Goal: Transaction & Acquisition: Purchase product/service

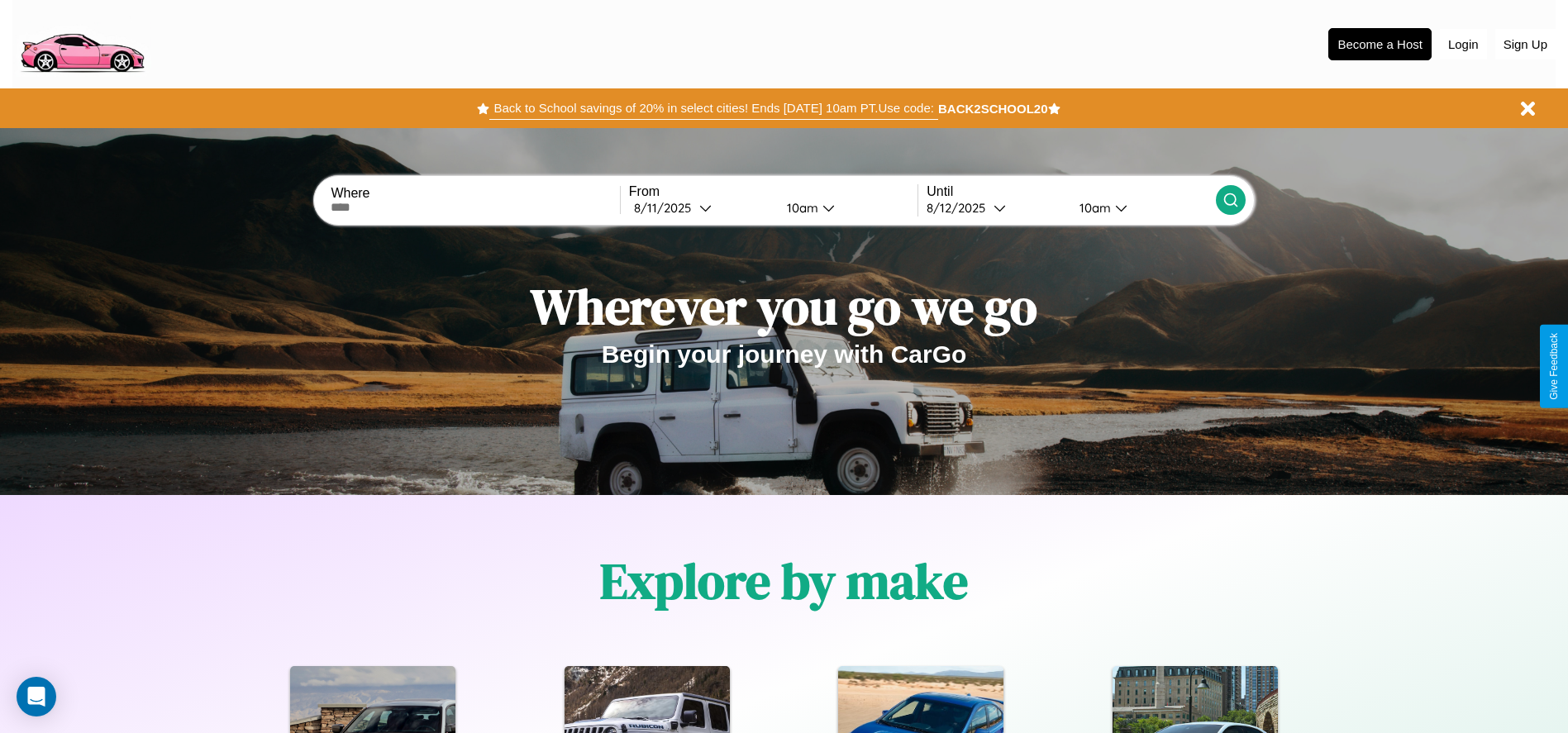
click at [713, 108] on button "Back to School savings of 20% in select cities! Ends [DATE] 10am PT. Use code:" at bounding box center [713, 108] width 448 height 23
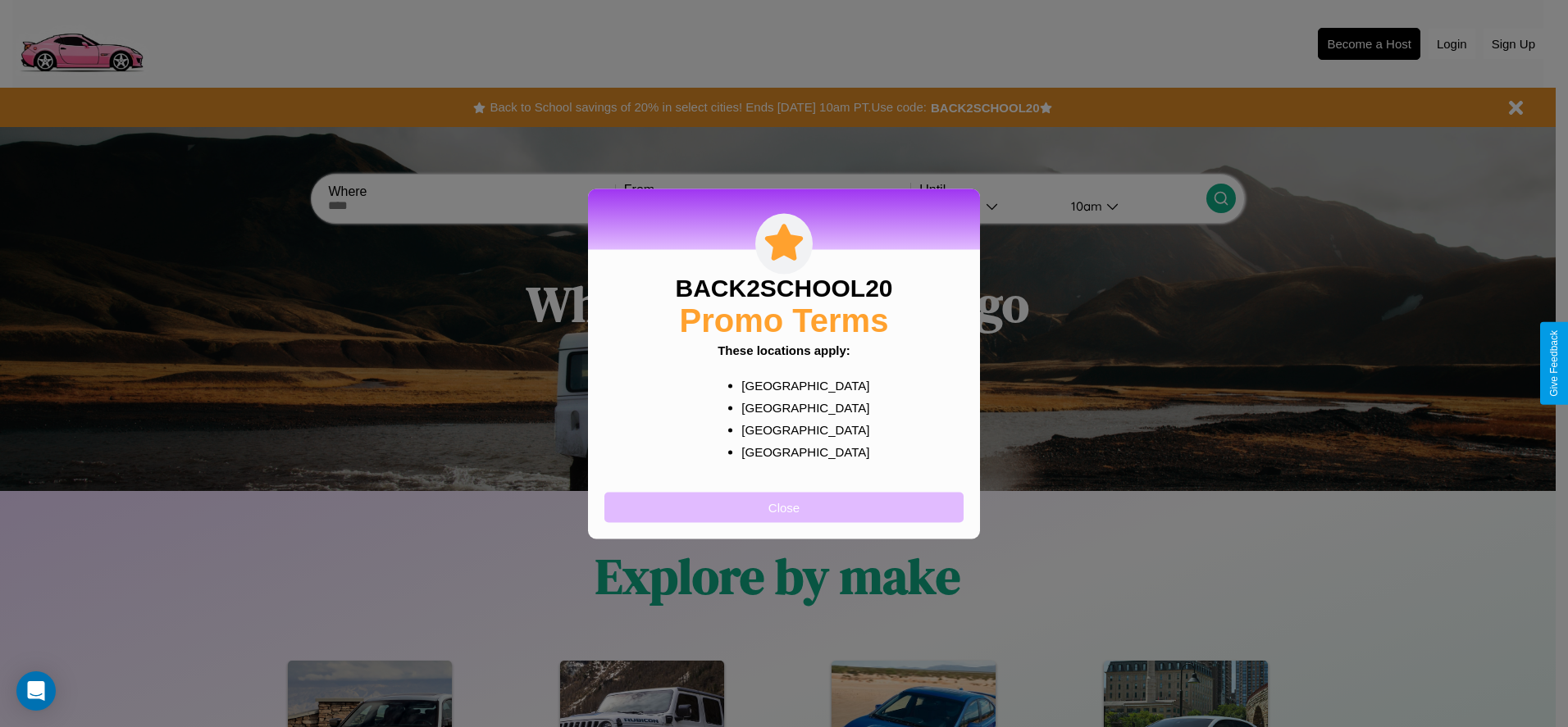
click at [784, 507] on button "Close" at bounding box center [784, 507] width 359 height 30
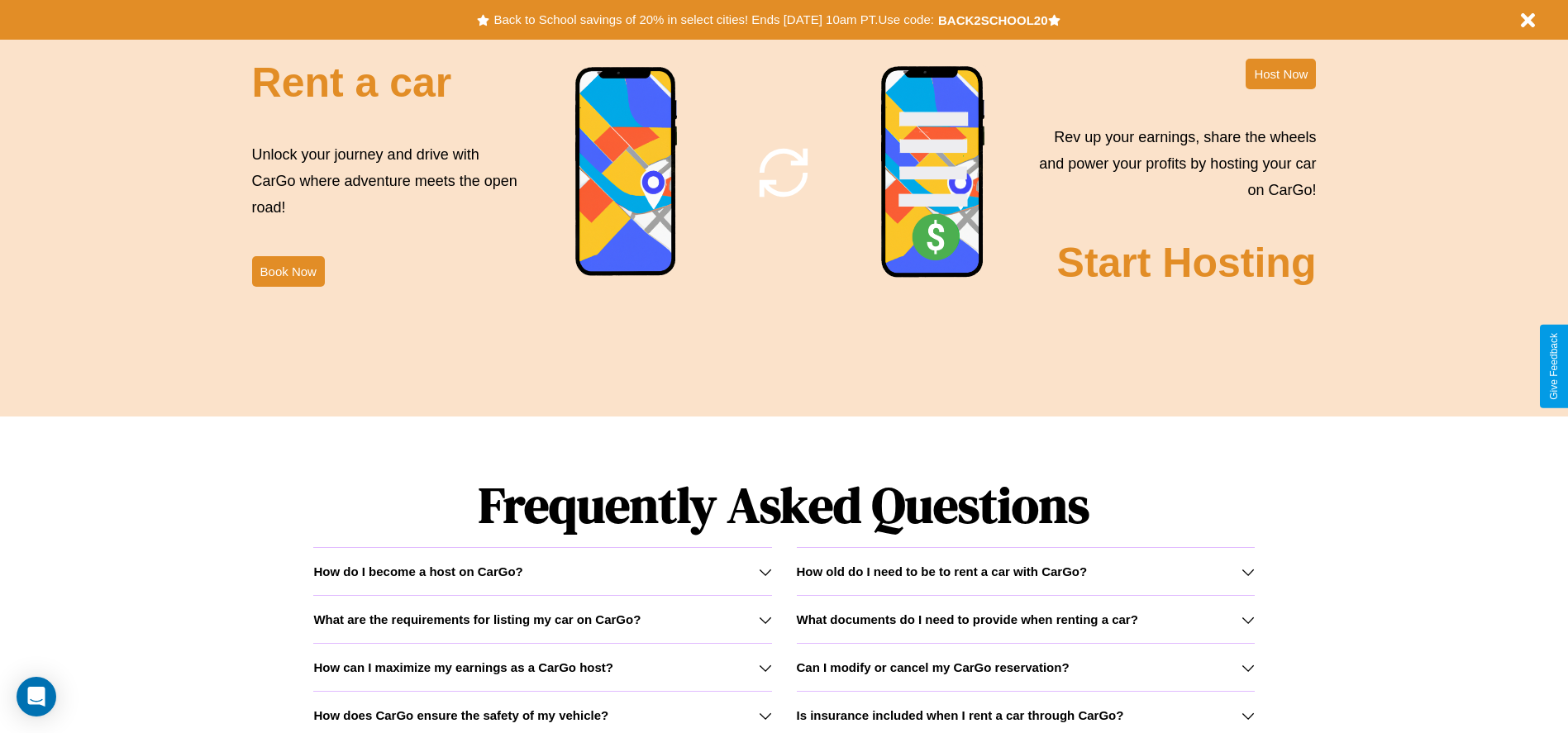
scroll to position [2371, 0]
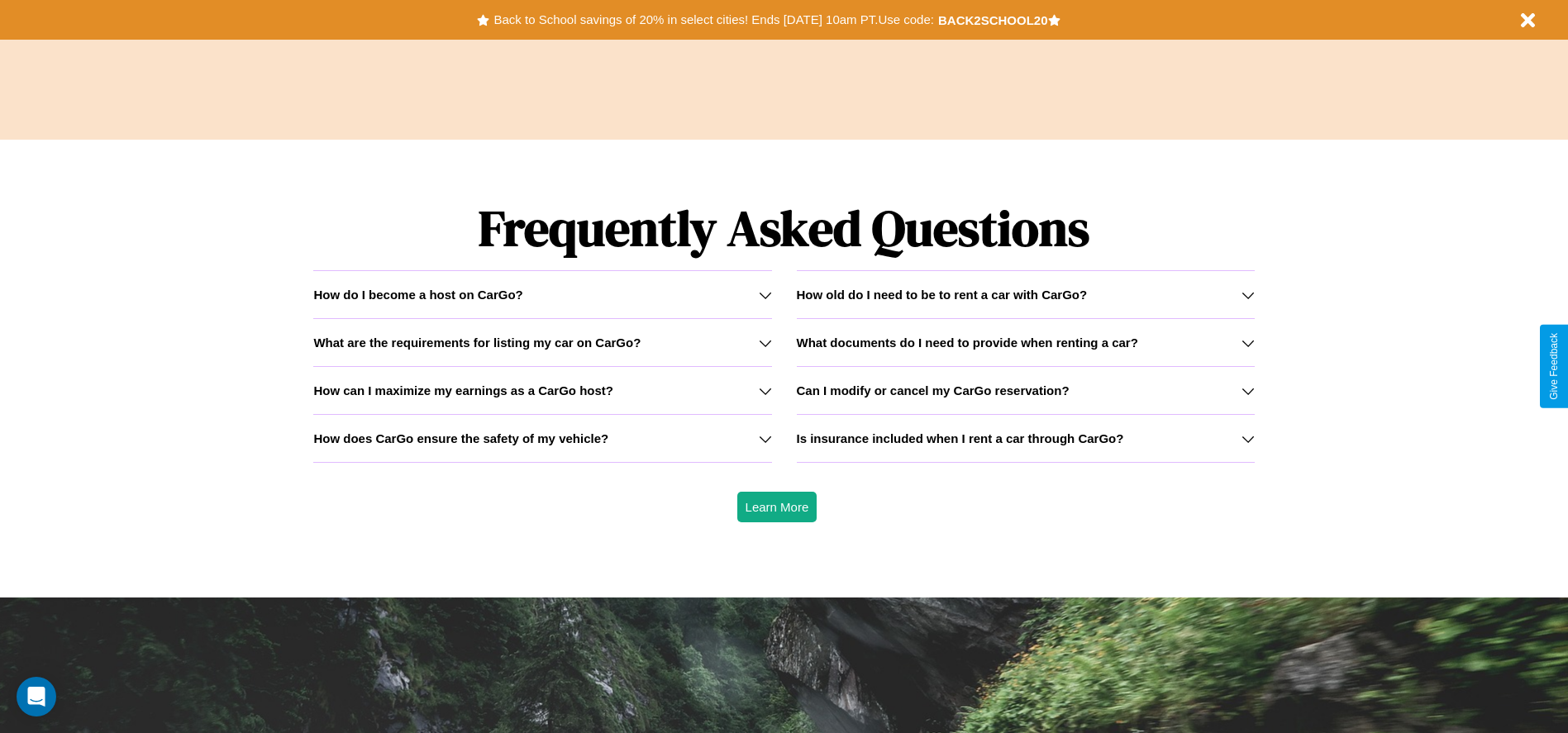
click at [765, 438] on icon at bounding box center [765, 438] width 13 height 13
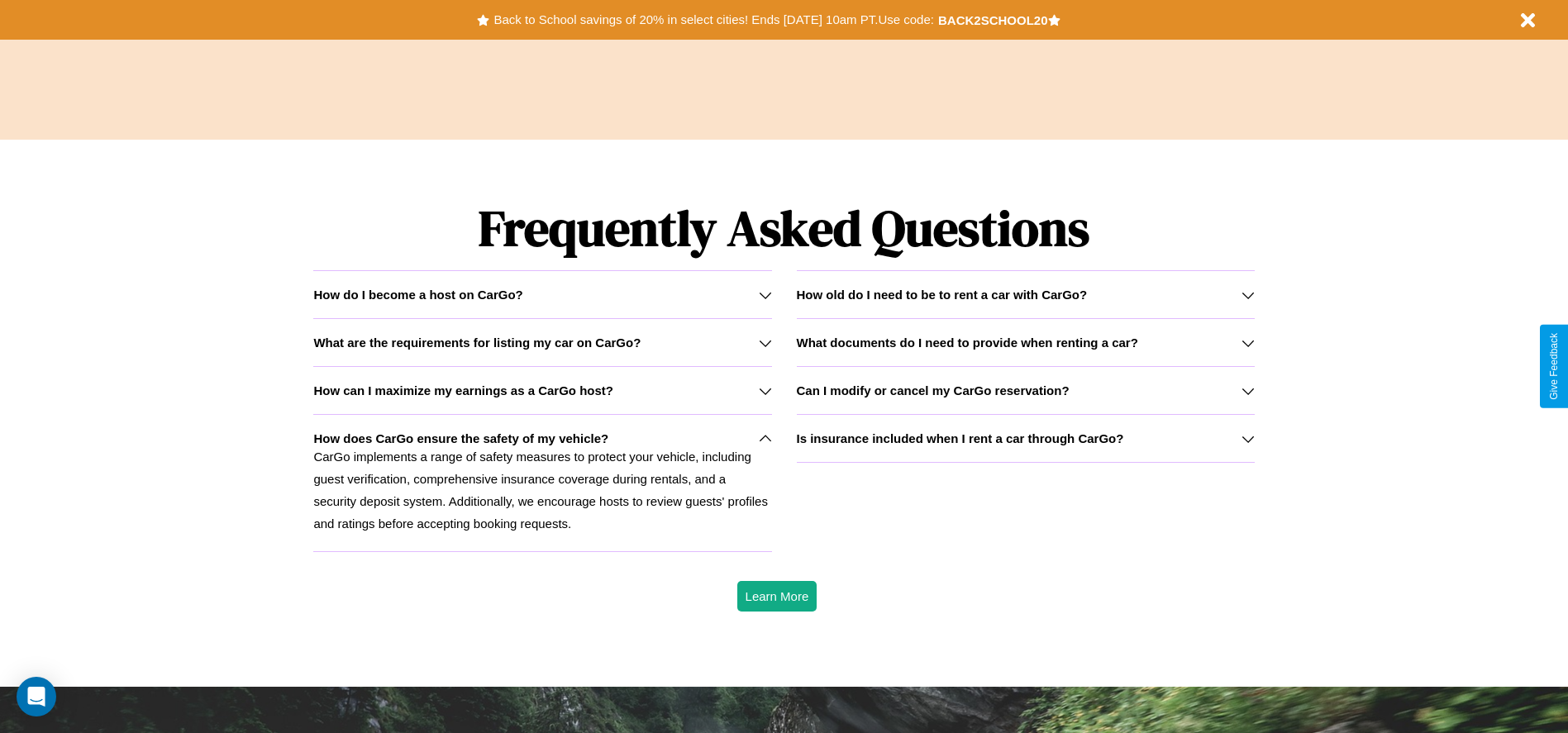
click at [542, 342] on h3 "What are the requirements for listing my car on CarGo?" at bounding box center [476, 343] width 327 height 14
click at [1025, 390] on h3 "Can I modify or cancel my CarGo reservation?" at bounding box center [932, 390] width 272 height 14
click at [542, 342] on h3 "What are the requirements for listing my car on CarGo?" at bounding box center [476, 343] width 327 height 14
click at [765, 390] on icon at bounding box center [765, 390] width 13 height 13
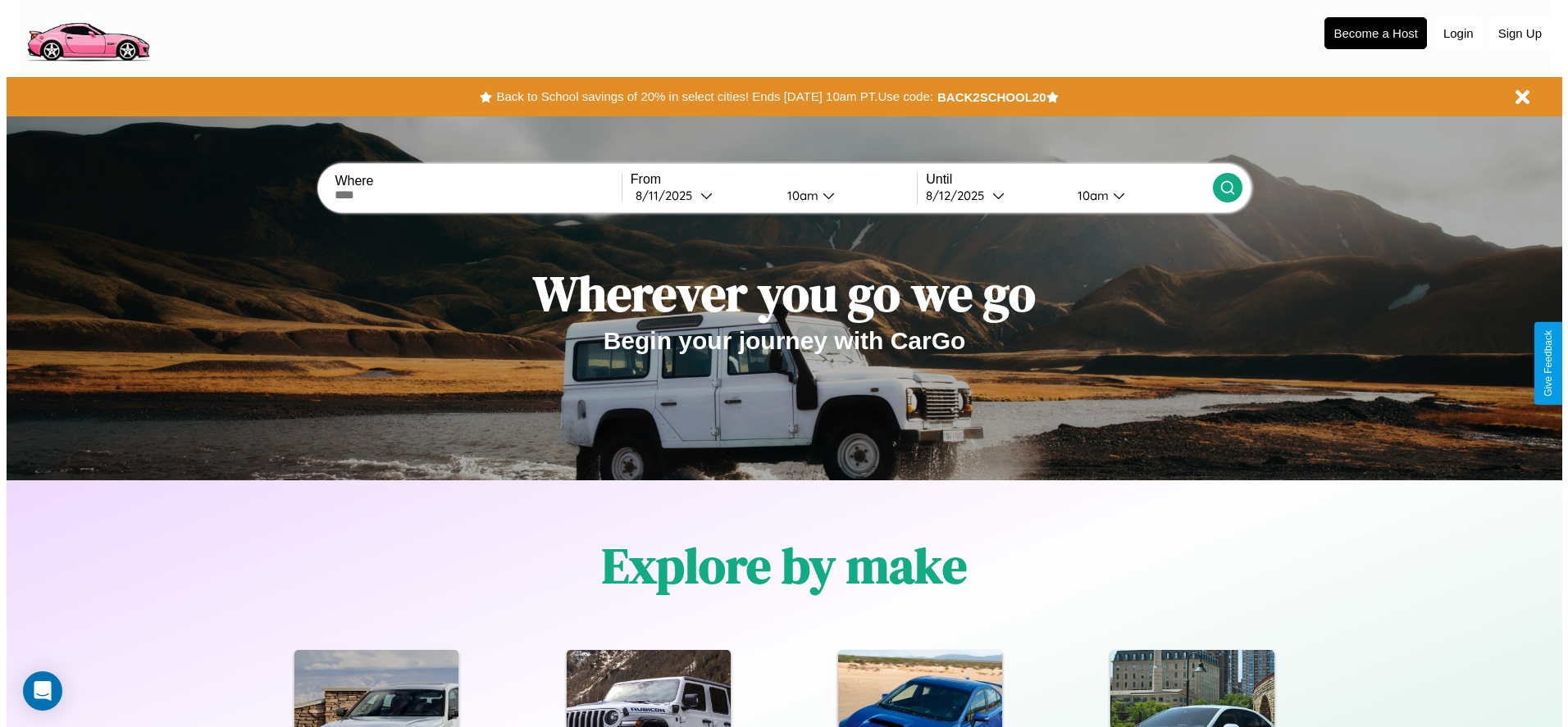
scroll to position [0, 0]
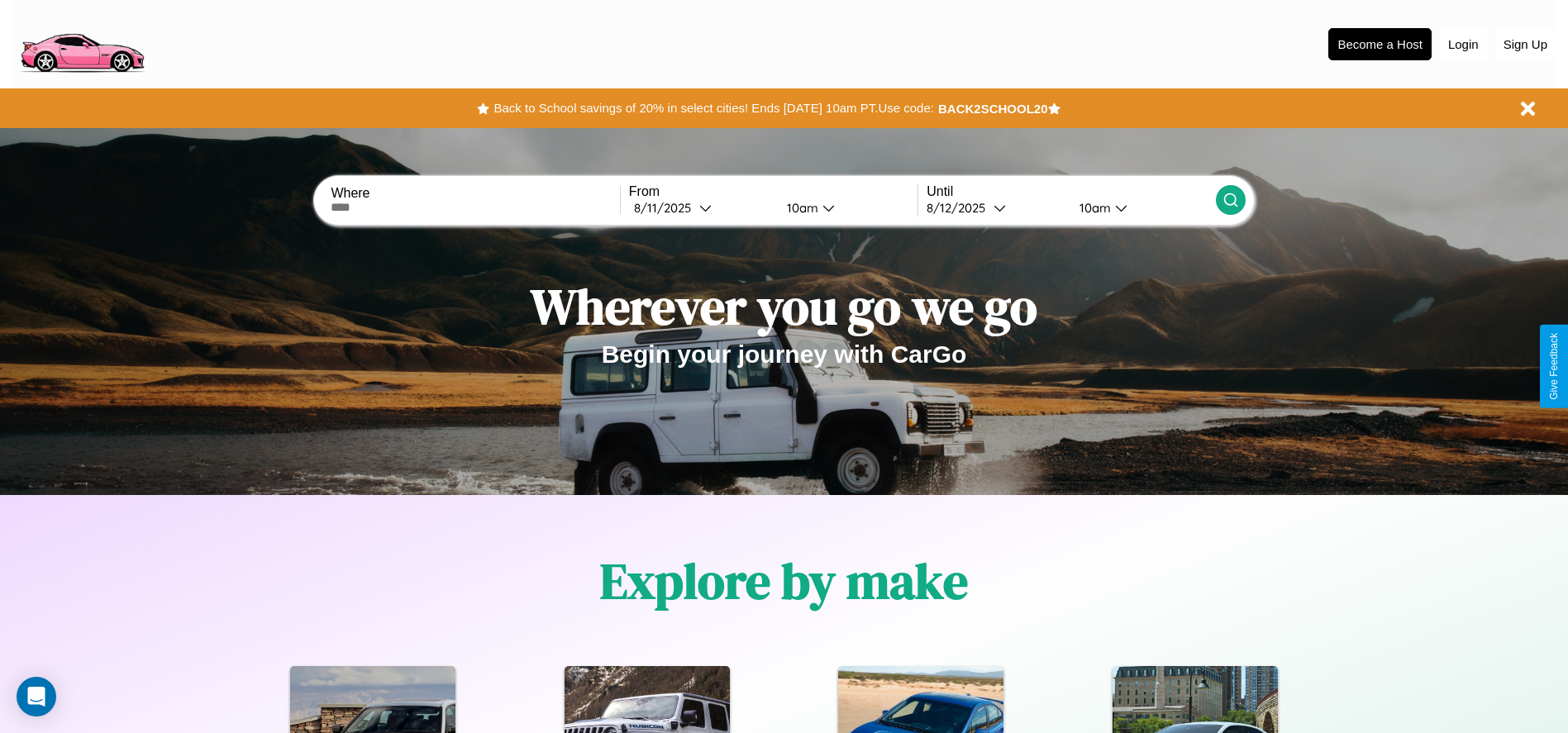
click at [475, 207] on input "text" at bounding box center [474, 207] width 288 height 13
type input "**********"
click at [701, 207] on icon at bounding box center [705, 208] width 13 height 13
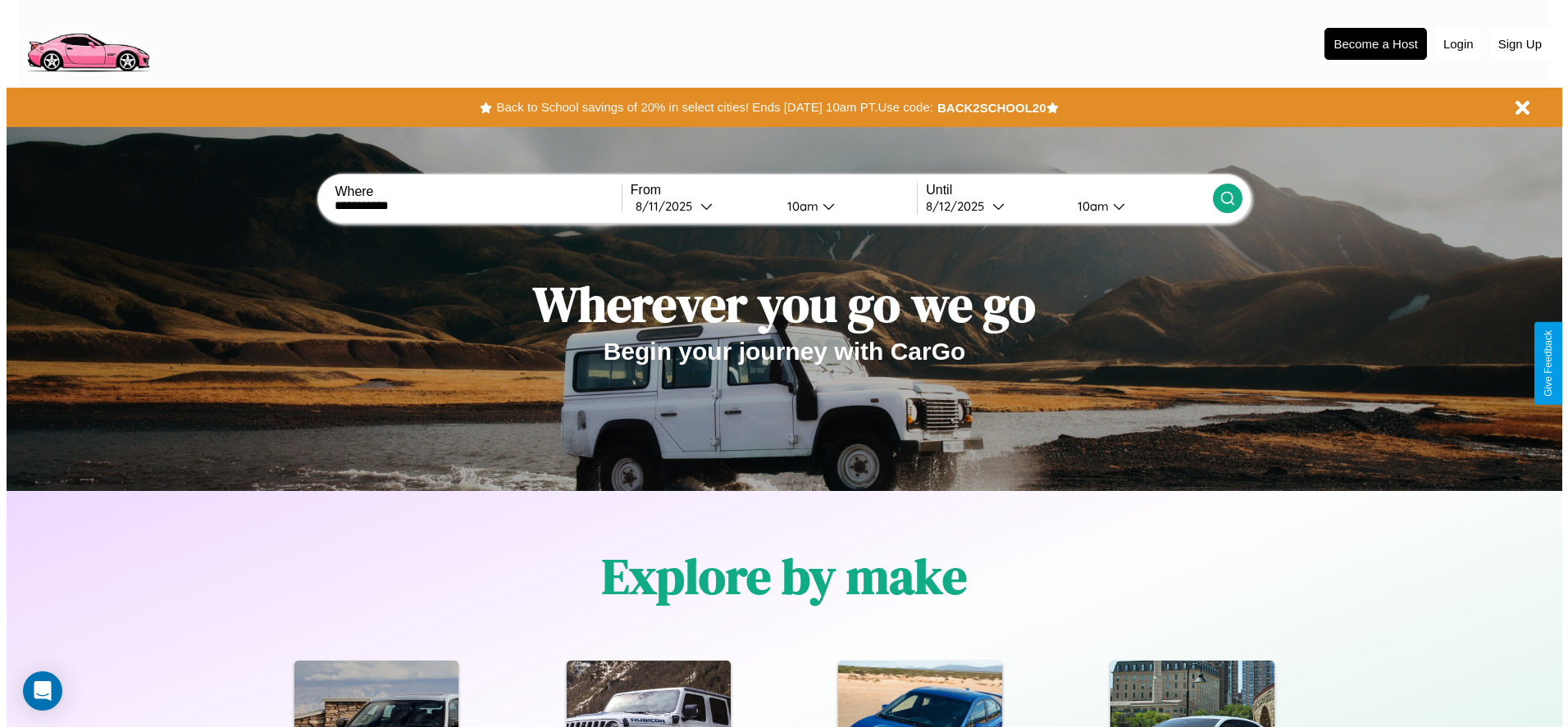
select select "*"
select select "****"
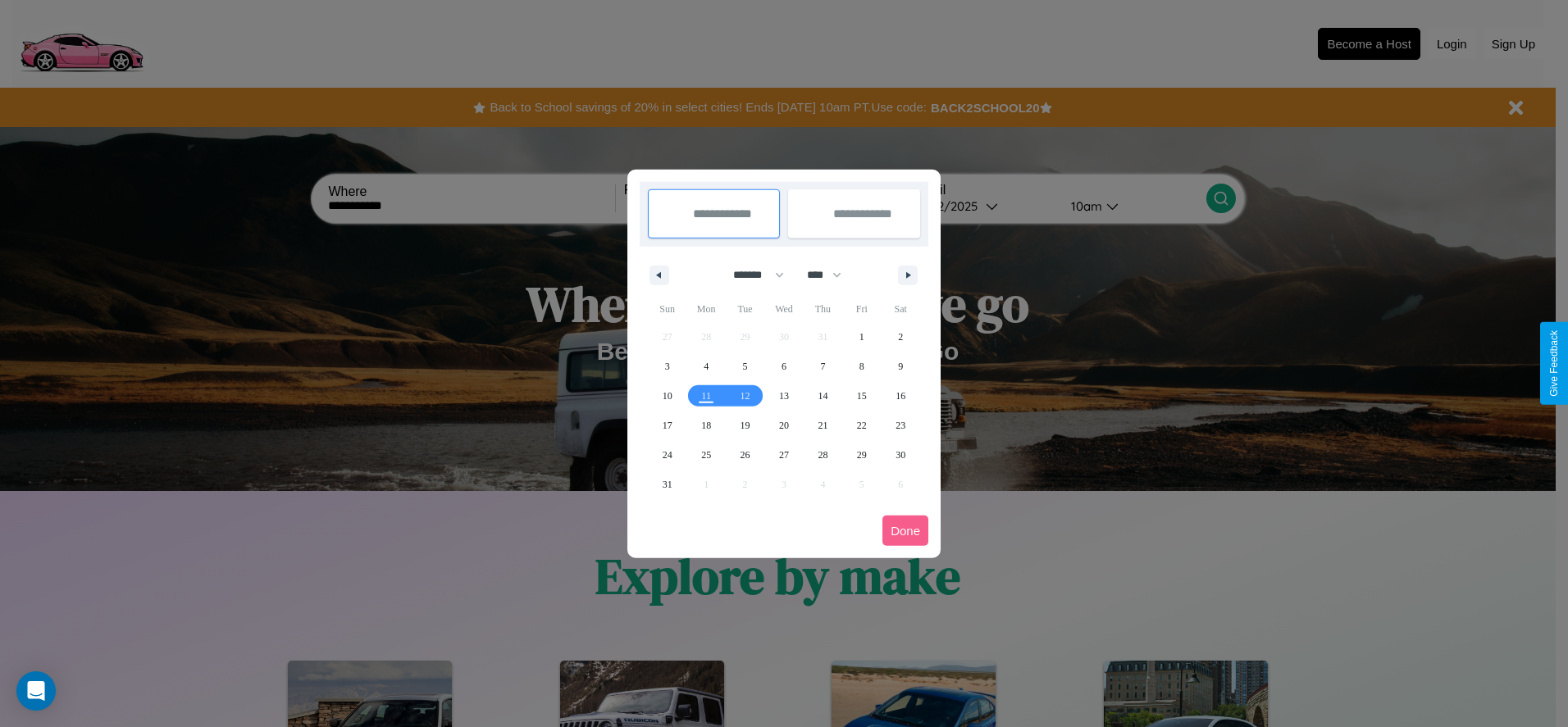
drag, startPoint x: 751, startPoint y: 275, endPoint x: 784, endPoint y: 329, distance: 63.3
click at [751, 275] on select "******* ******** ***** ***** *** **** **** ****** ********* ******* ******** **…" at bounding box center [755, 275] width 70 height 28
select select "*"
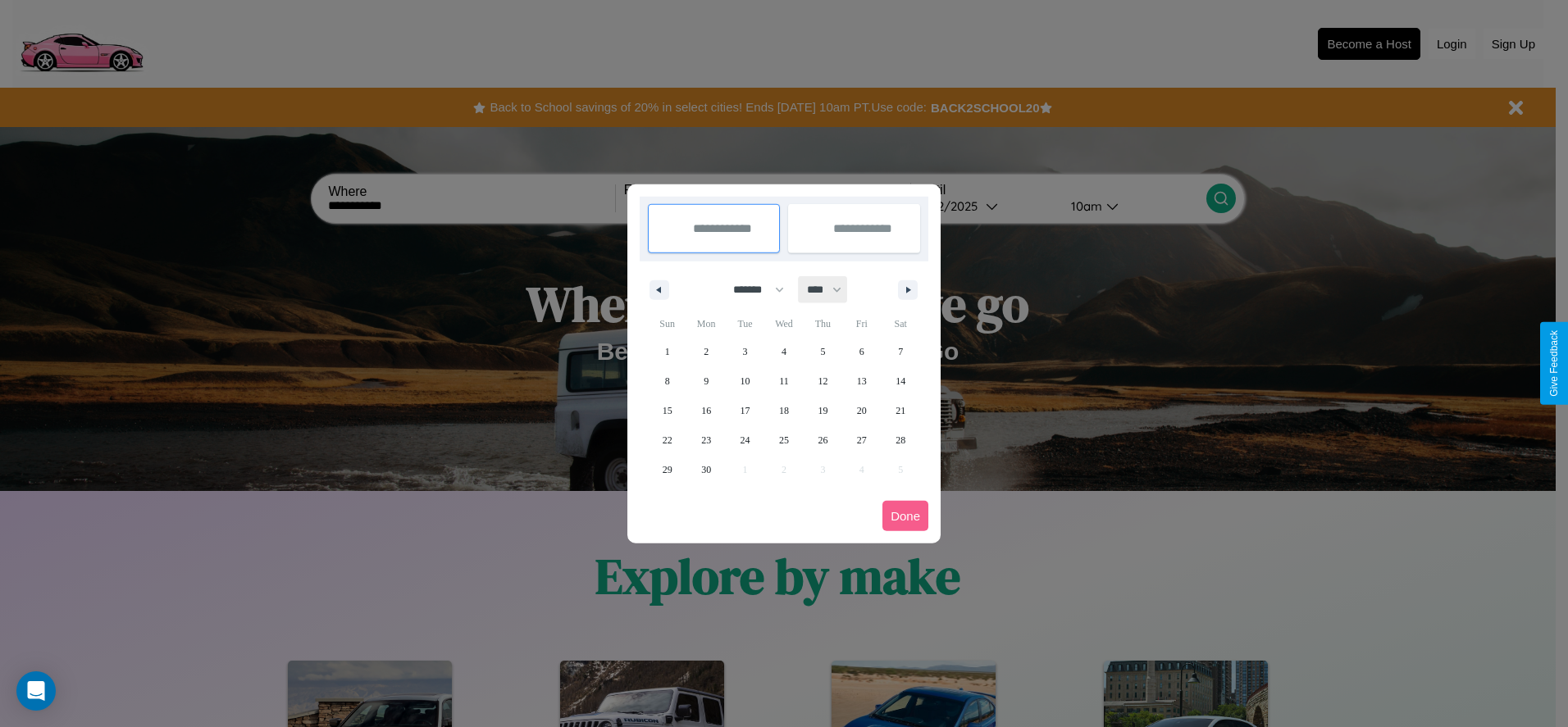
drag, startPoint x: 832, startPoint y: 290, endPoint x: 784, endPoint y: 329, distance: 61.8
click at [832, 290] on select "**** **** **** **** **** **** **** **** **** **** **** **** **** **** **** ****…" at bounding box center [824, 290] width 49 height 28
select select "****"
click at [745, 469] on span "30" at bounding box center [745, 470] width 10 height 29
type input "**********"
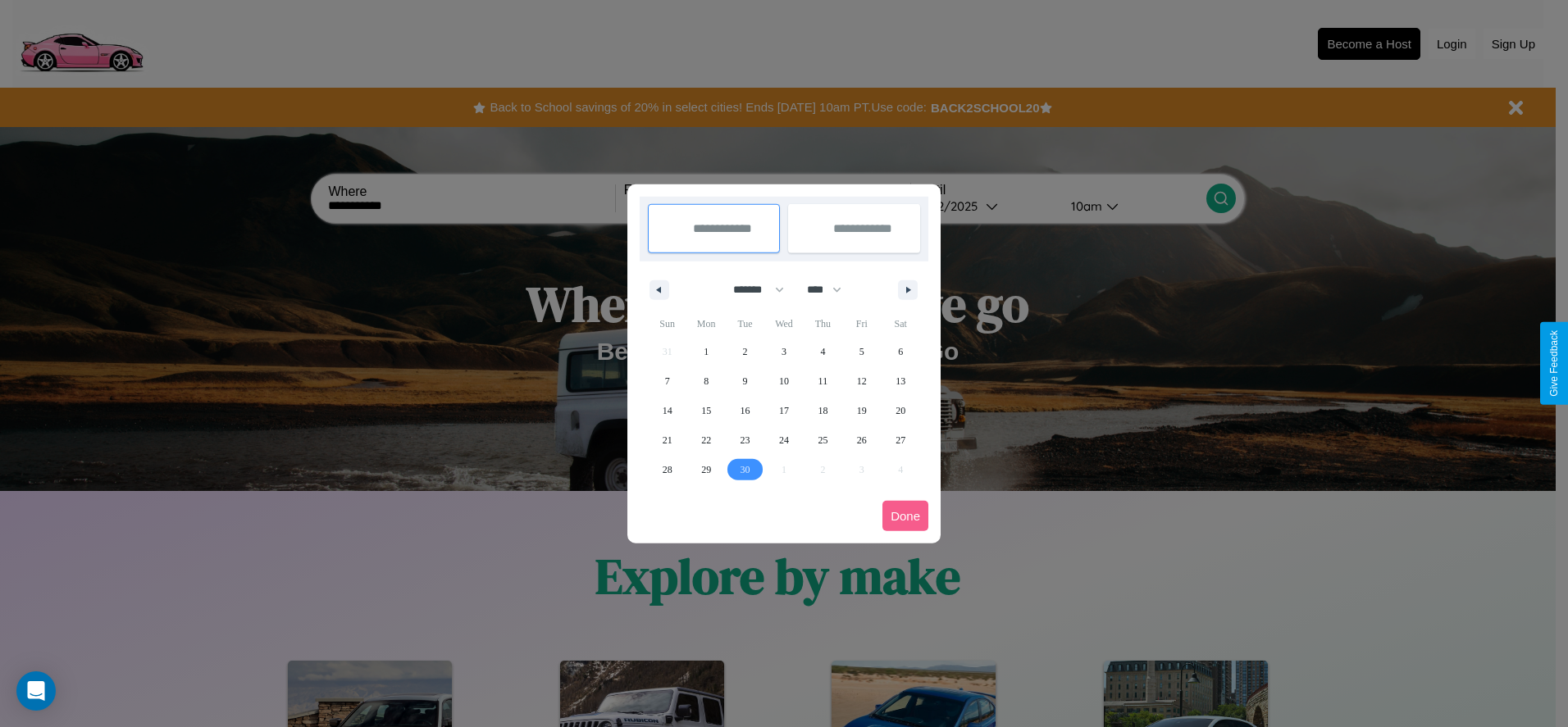
type input "**********"
click at [908, 290] on icon "button" at bounding box center [911, 290] width 8 height 7
select select "*"
click at [823, 351] on span "2" at bounding box center [822, 352] width 5 height 29
type input "**********"
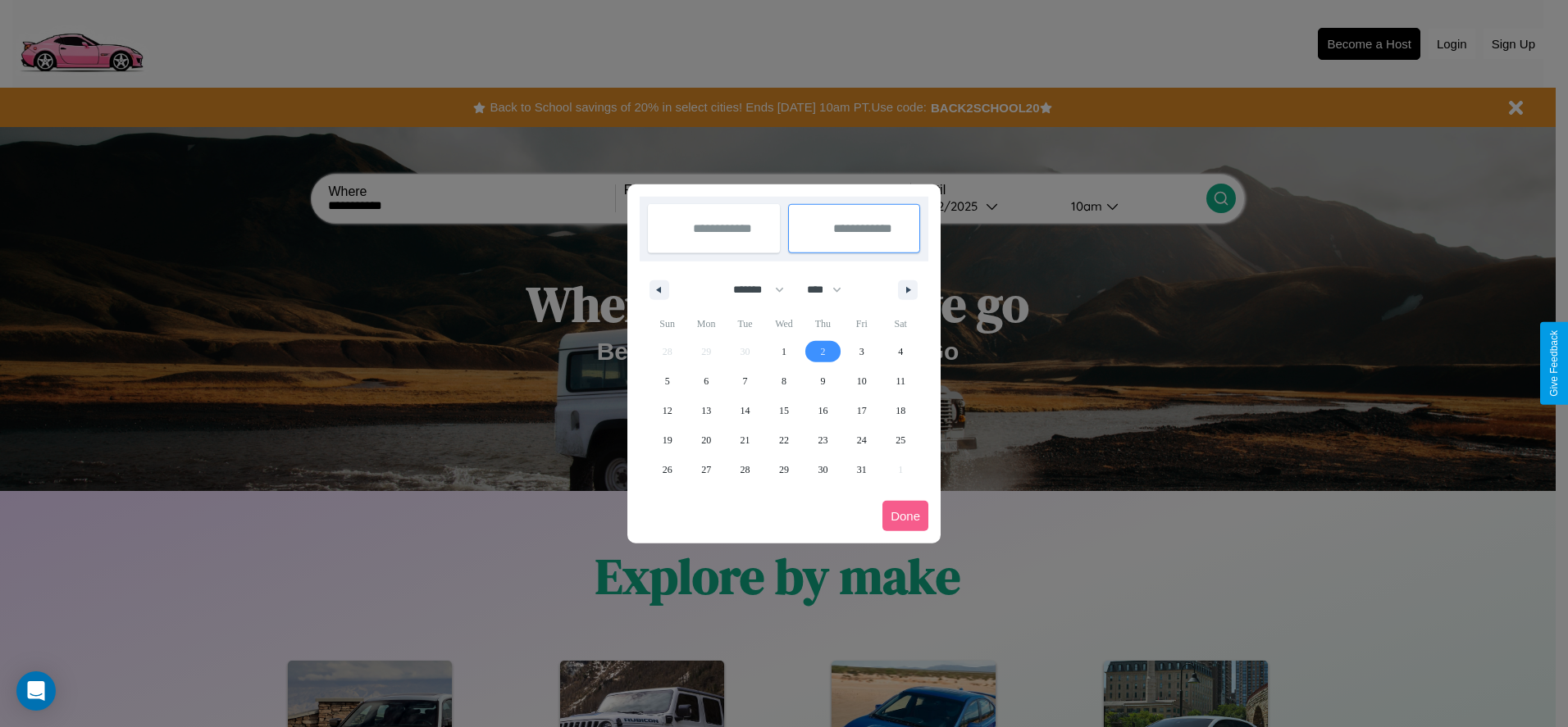
select select "*"
click at [905, 516] on button "Done" at bounding box center [905, 516] width 46 height 30
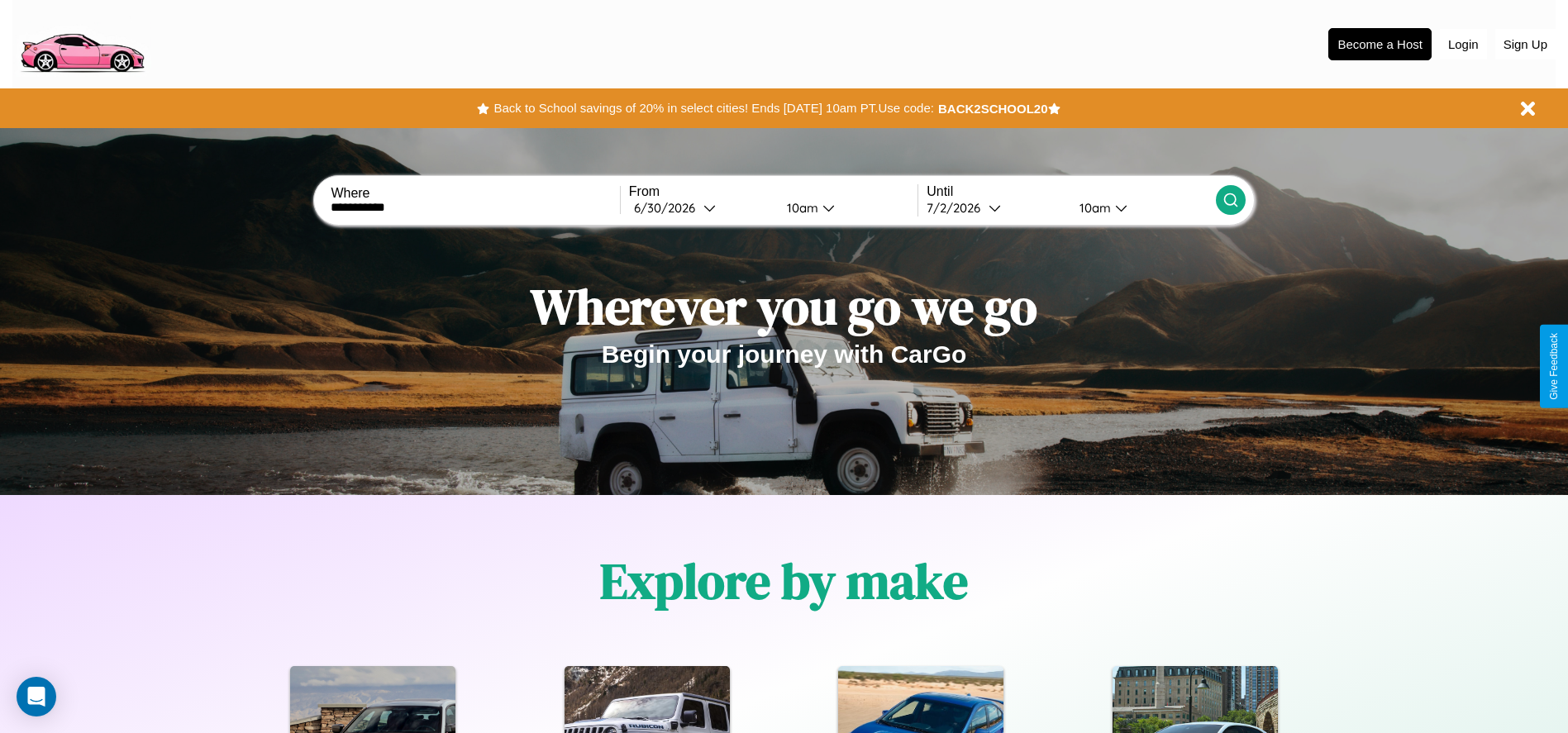
click at [1230, 200] on icon at bounding box center [1230, 200] width 17 height 17
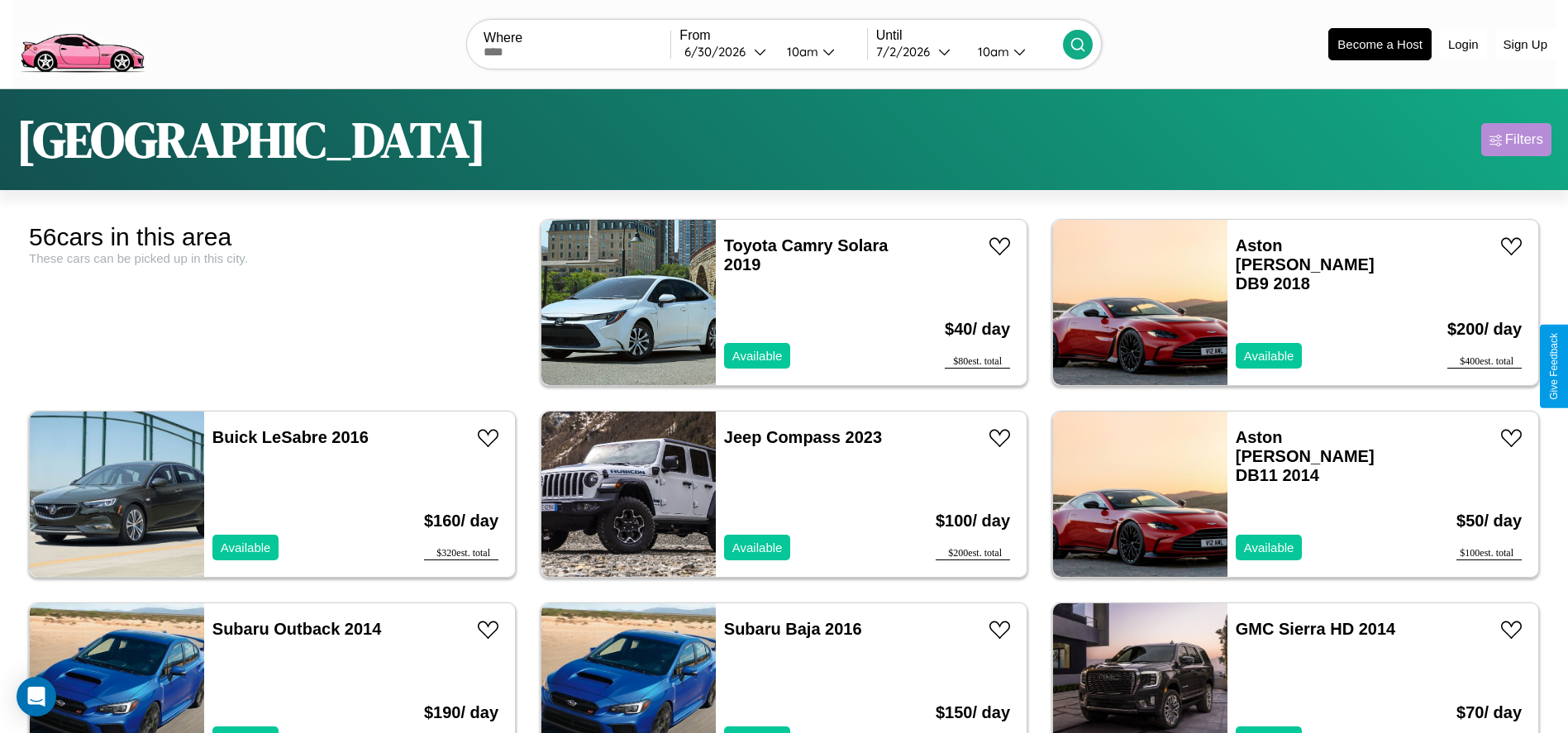
click at [1516, 140] on div "Filters" at bounding box center [1523, 140] width 38 height 17
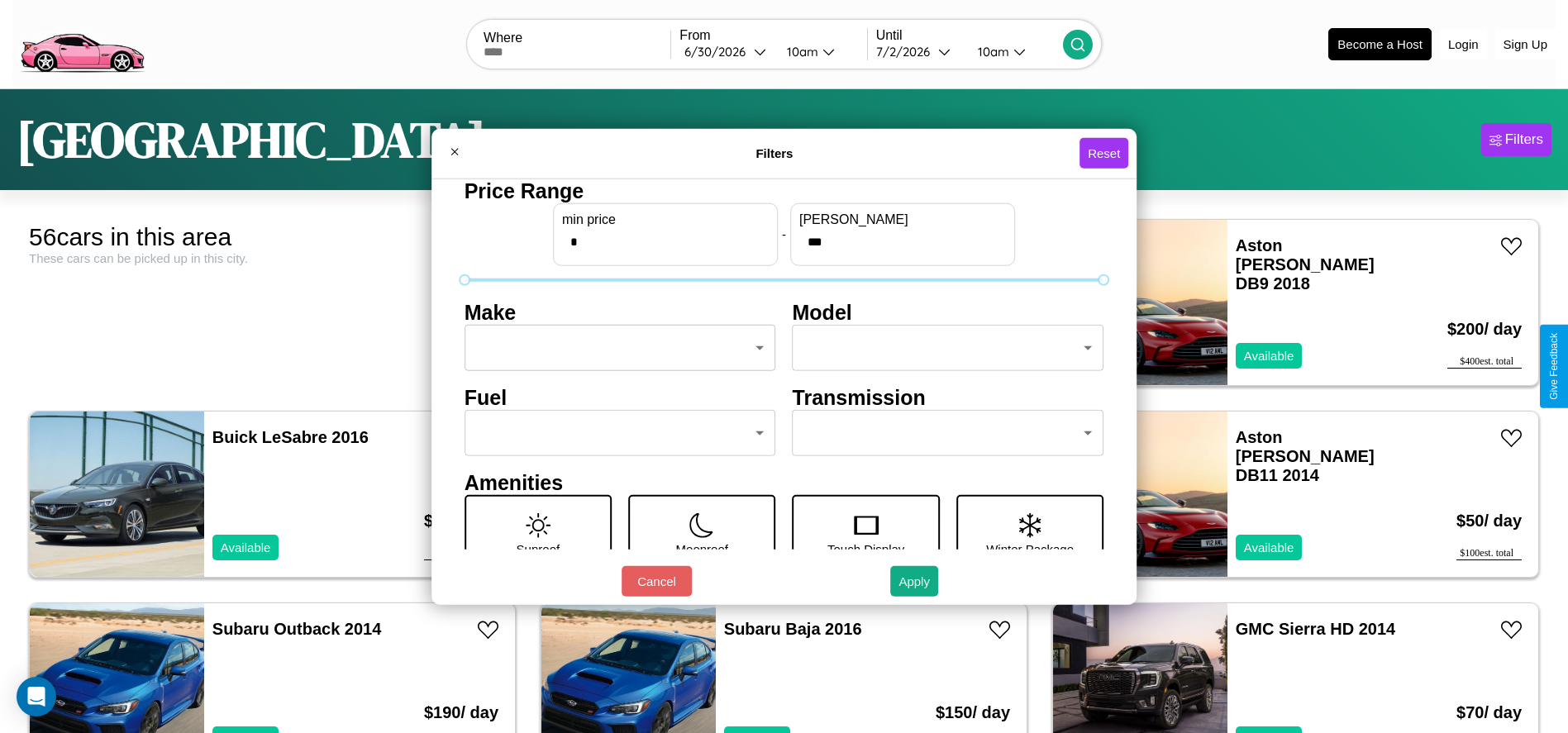
click at [615, 348] on body "CarGo Where From [DATE] 10am Until [DATE] 10am Become a Host Login Sign Up [GEO…" at bounding box center [784, 418] width 1568 height 836
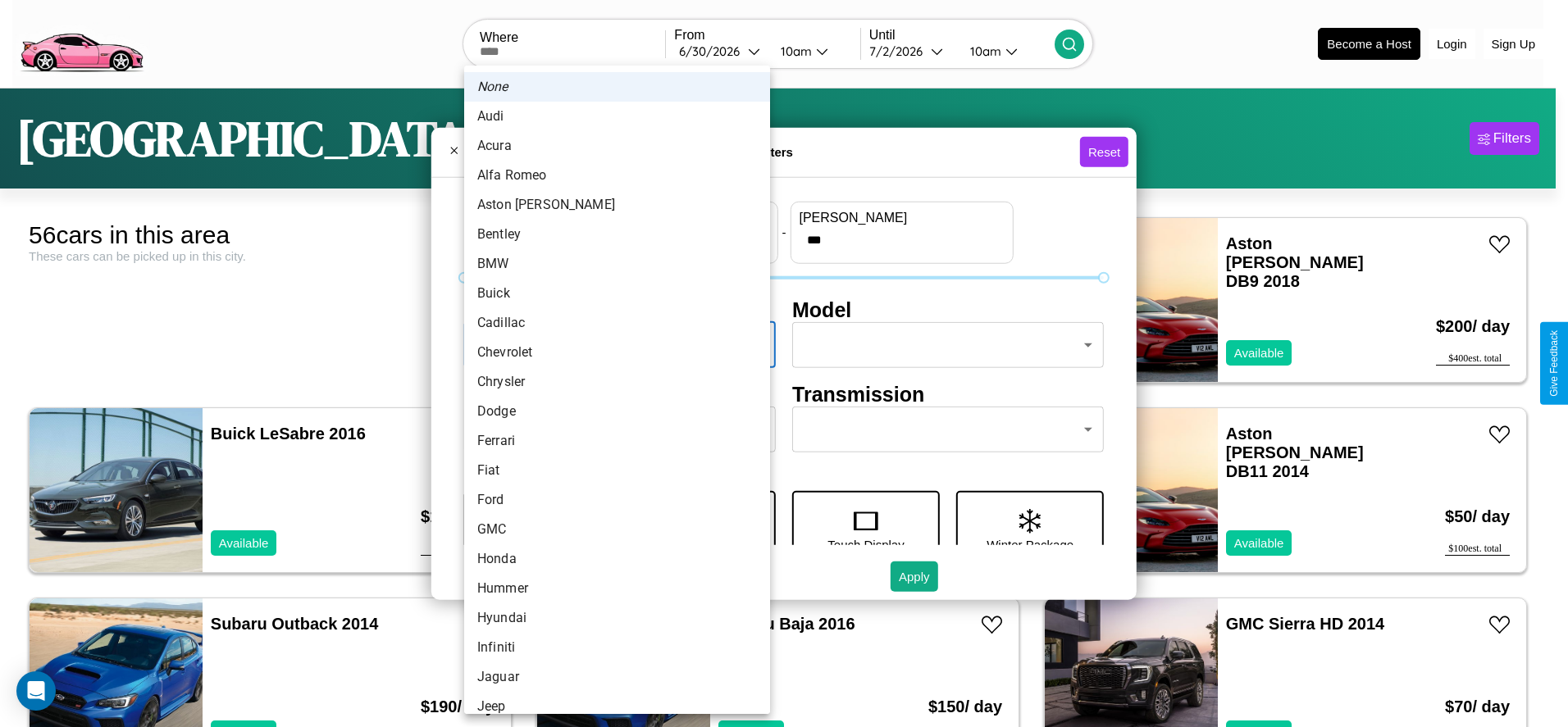
click at [611, 353] on li "Chevrolet" at bounding box center [616, 353] width 306 height 29
type input "*********"
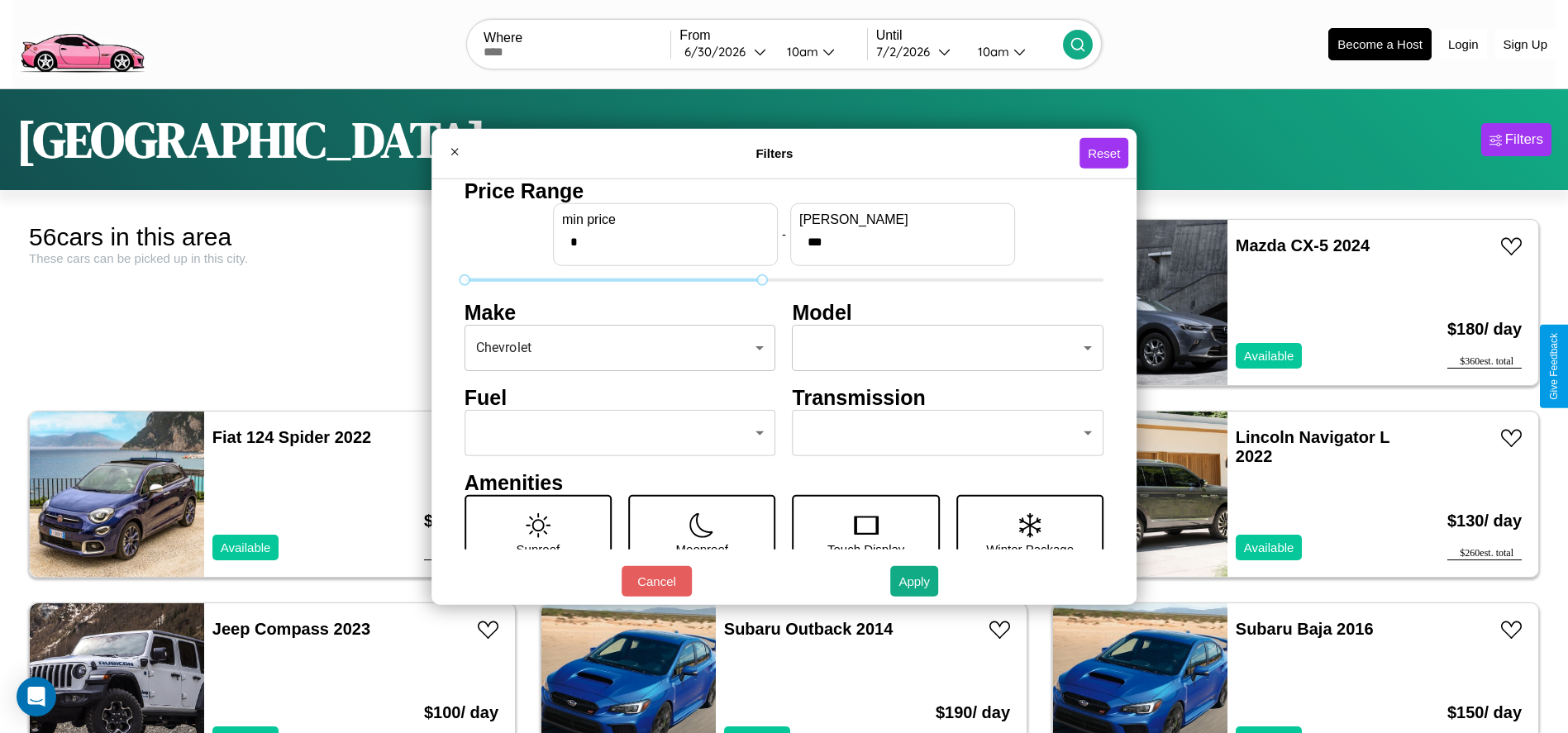
type input "***"
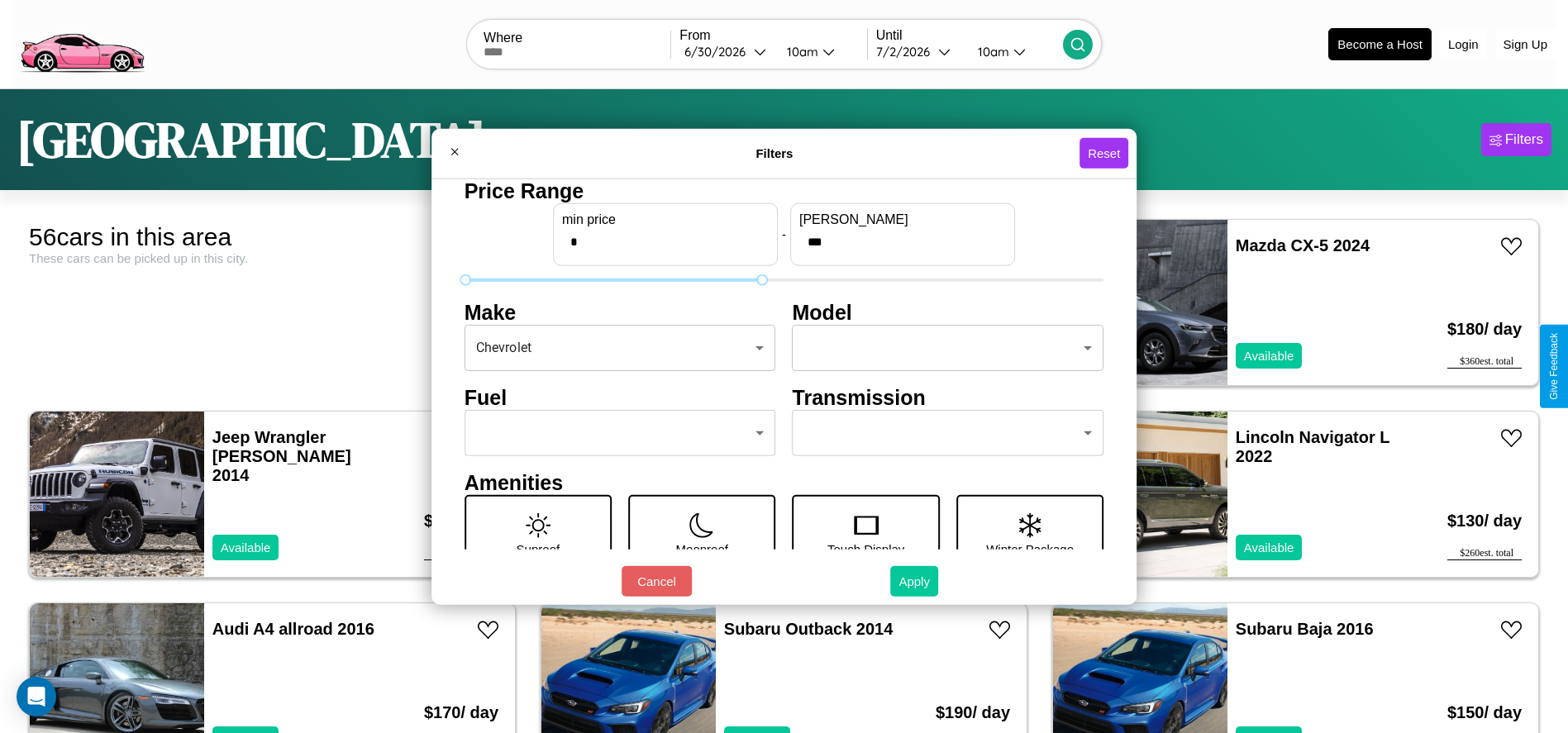
type input "*"
click at [915, 581] on button "Apply" at bounding box center [914, 581] width 48 height 31
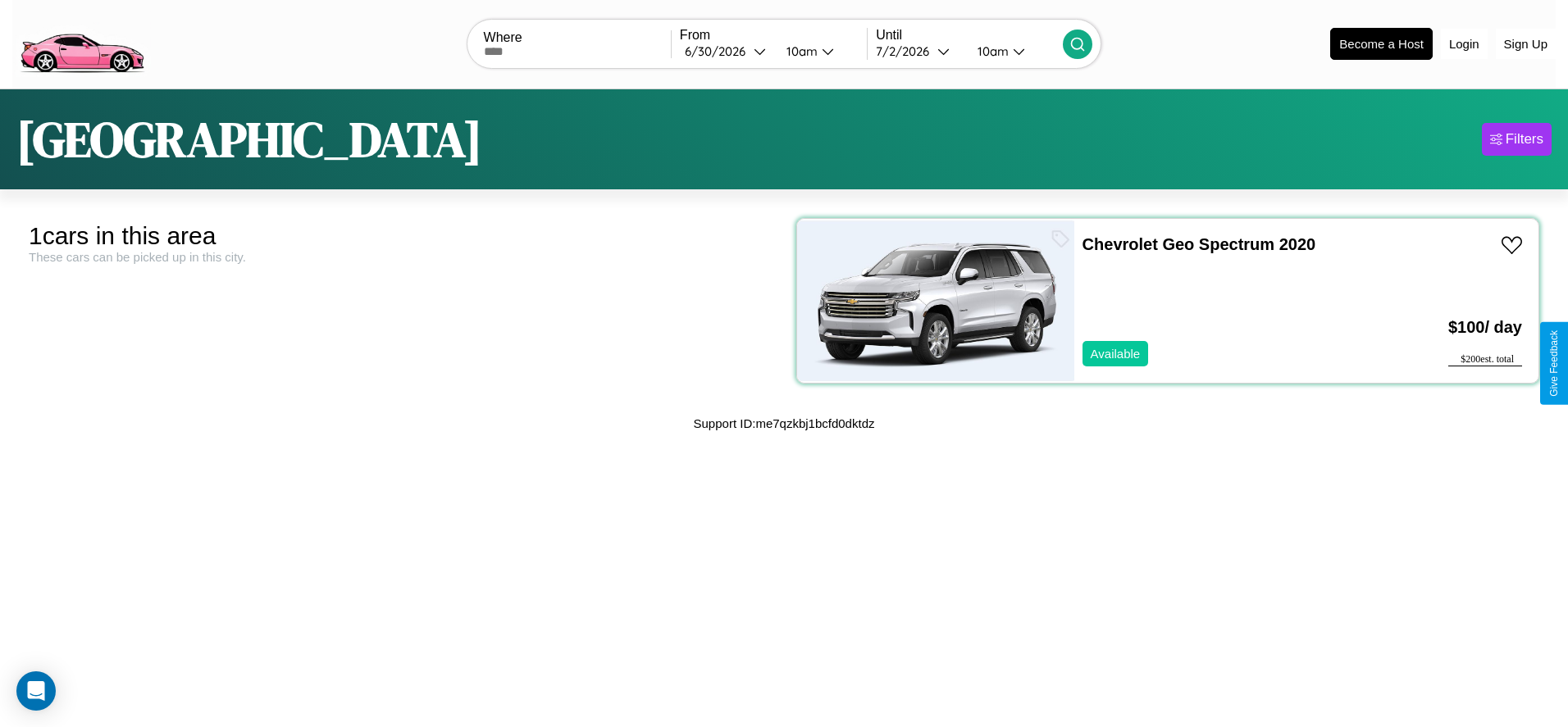
click at [1158, 300] on div "Chevrolet Geo Spectrum 2020 Available" at bounding box center [1221, 301] width 294 height 164
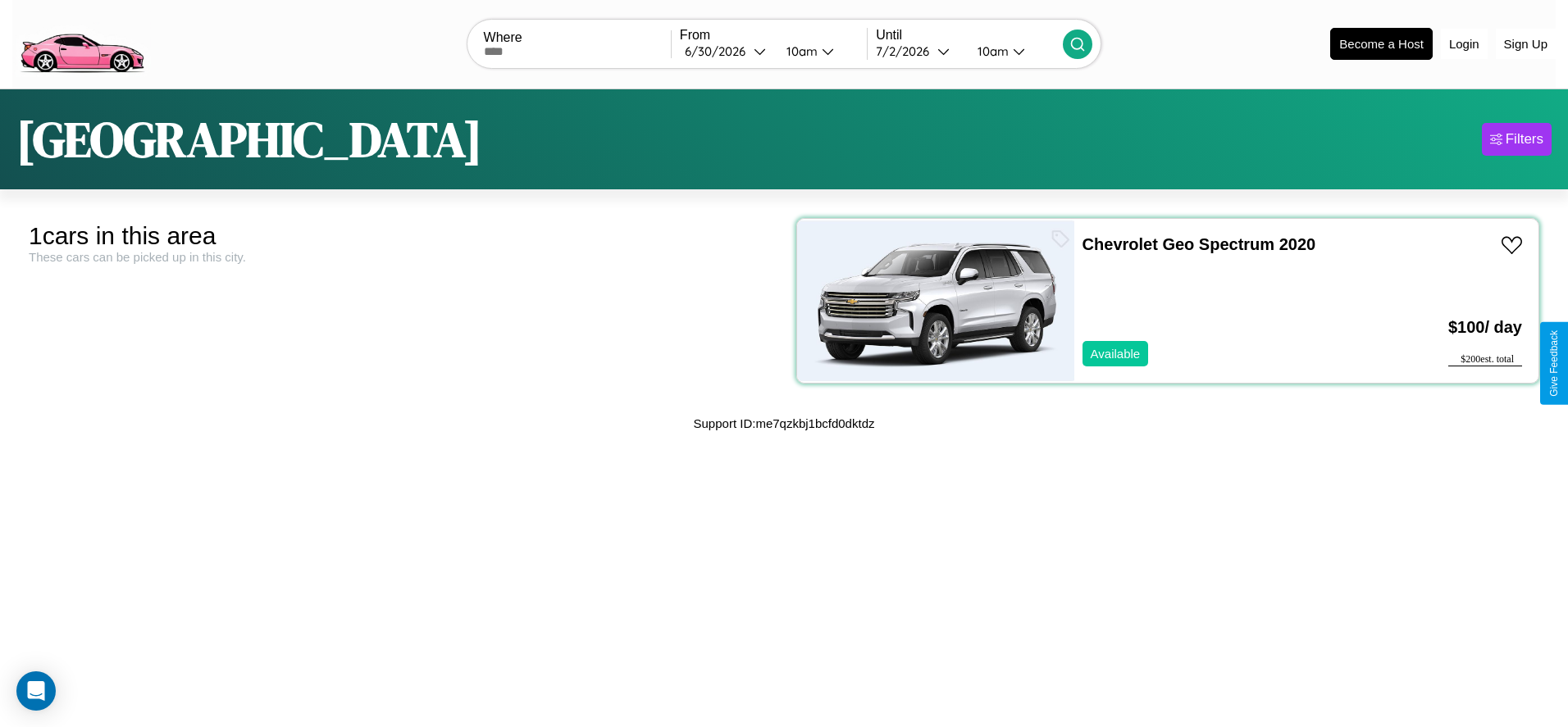
click at [1158, 300] on div "Chevrolet Geo Spectrum 2020 Available" at bounding box center [1221, 301] width 294 height 164
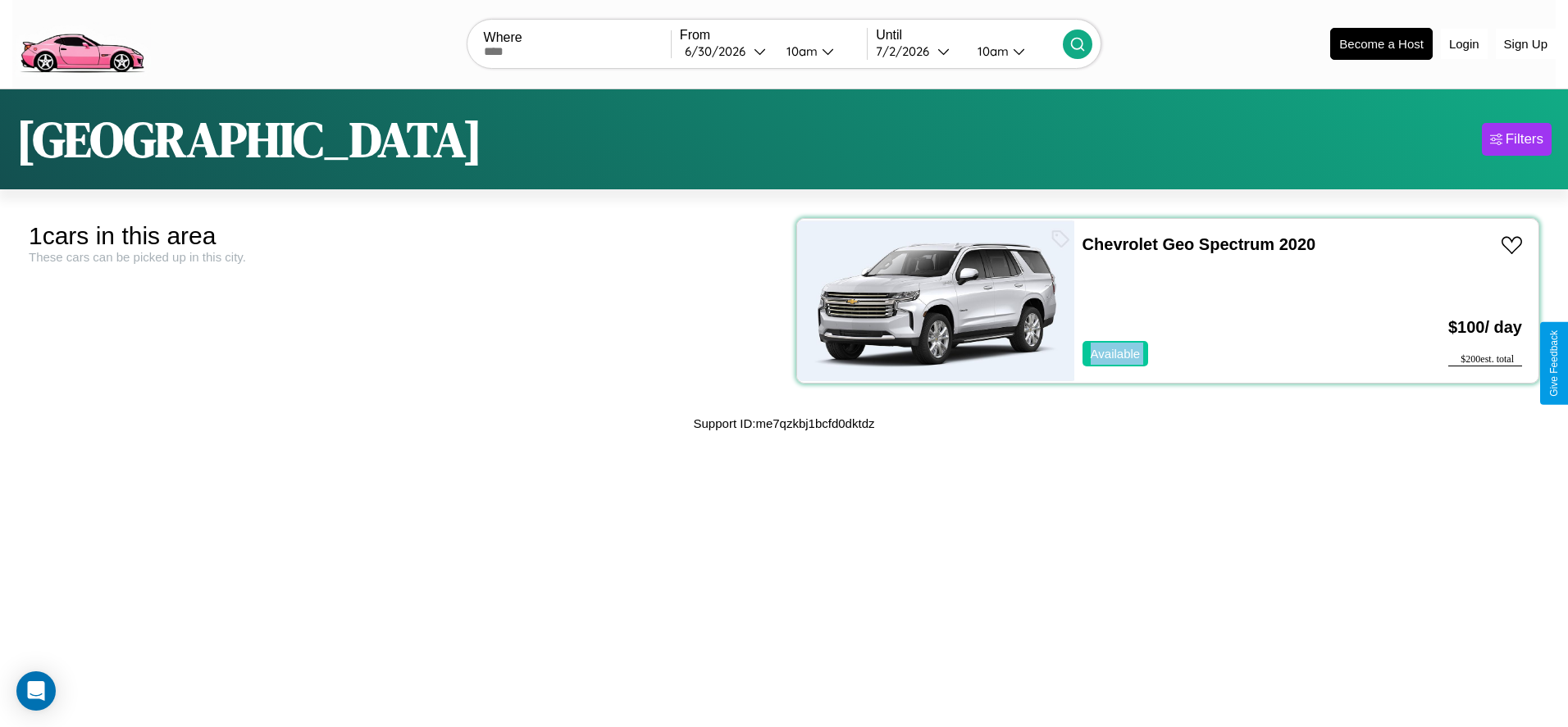
click at [1158, 300] on div "Chevrolet Geo Spectrum 2020 Available" at bounding box center [1221, 301] width 294 height 164
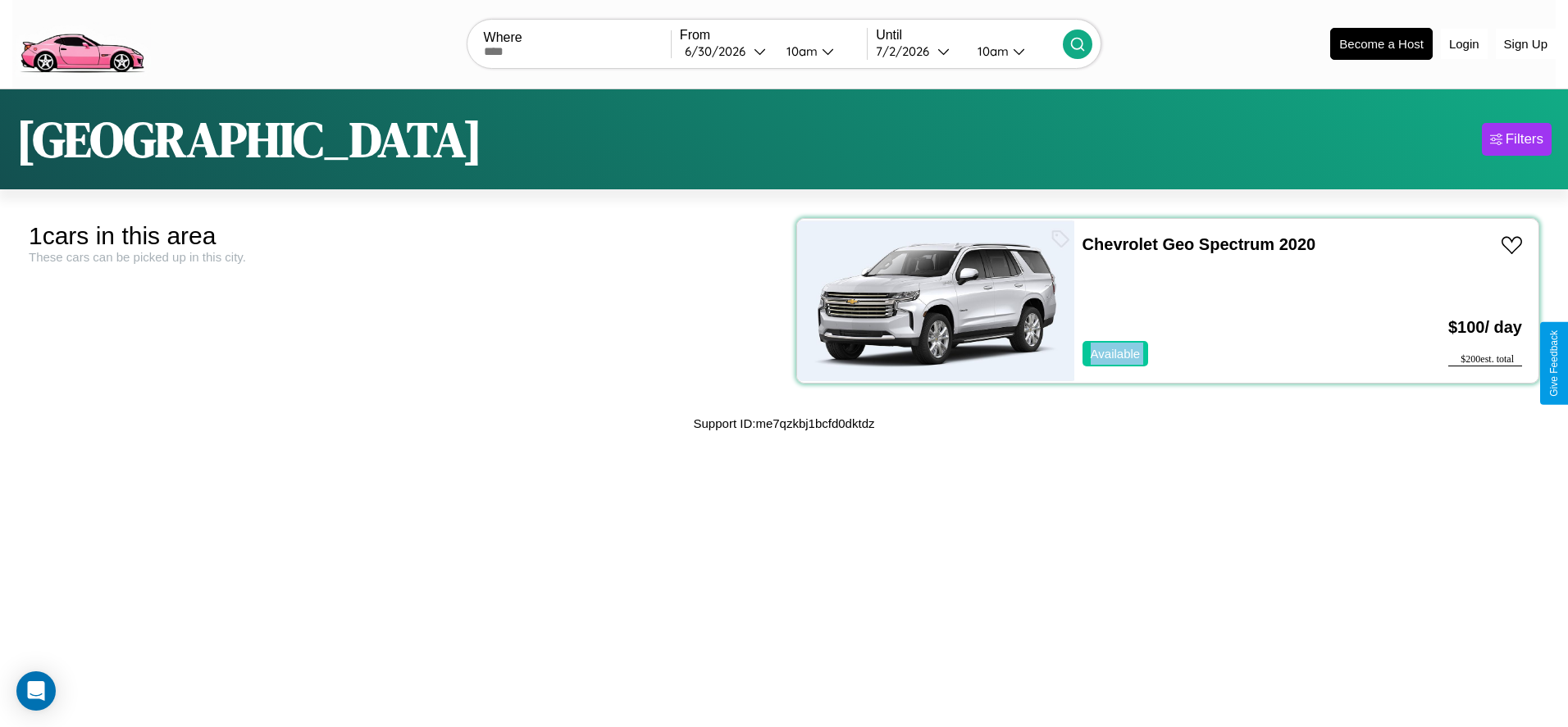
click at [1158, 300] on div "Chevrolet Geo Spectrum 2020 Available" at bounding box center [1221, 301] width 294 height 164
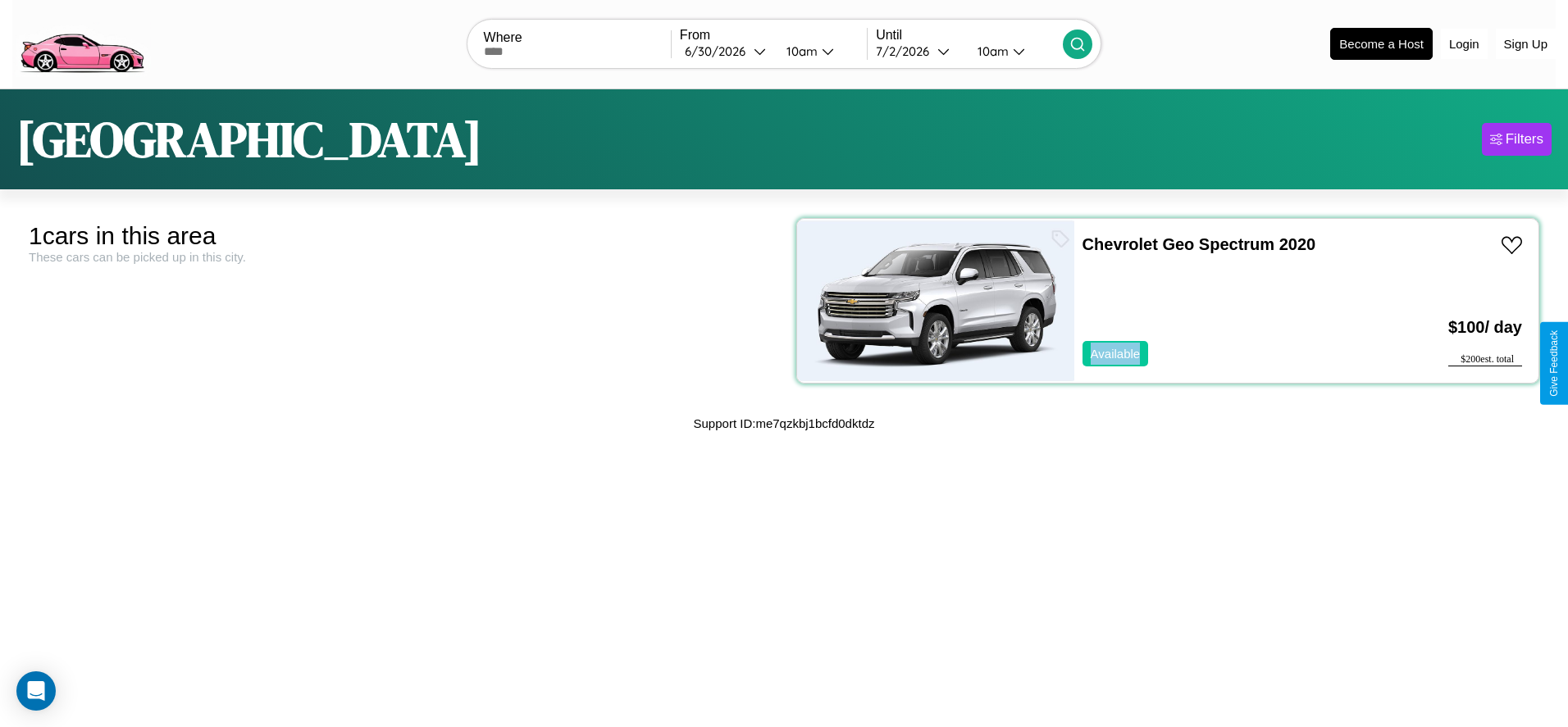
click at [1158, 300] on div "Chevrolet Geo Spectrum 2020 Available" at bounding box center [1221, 301] width 294 height 164
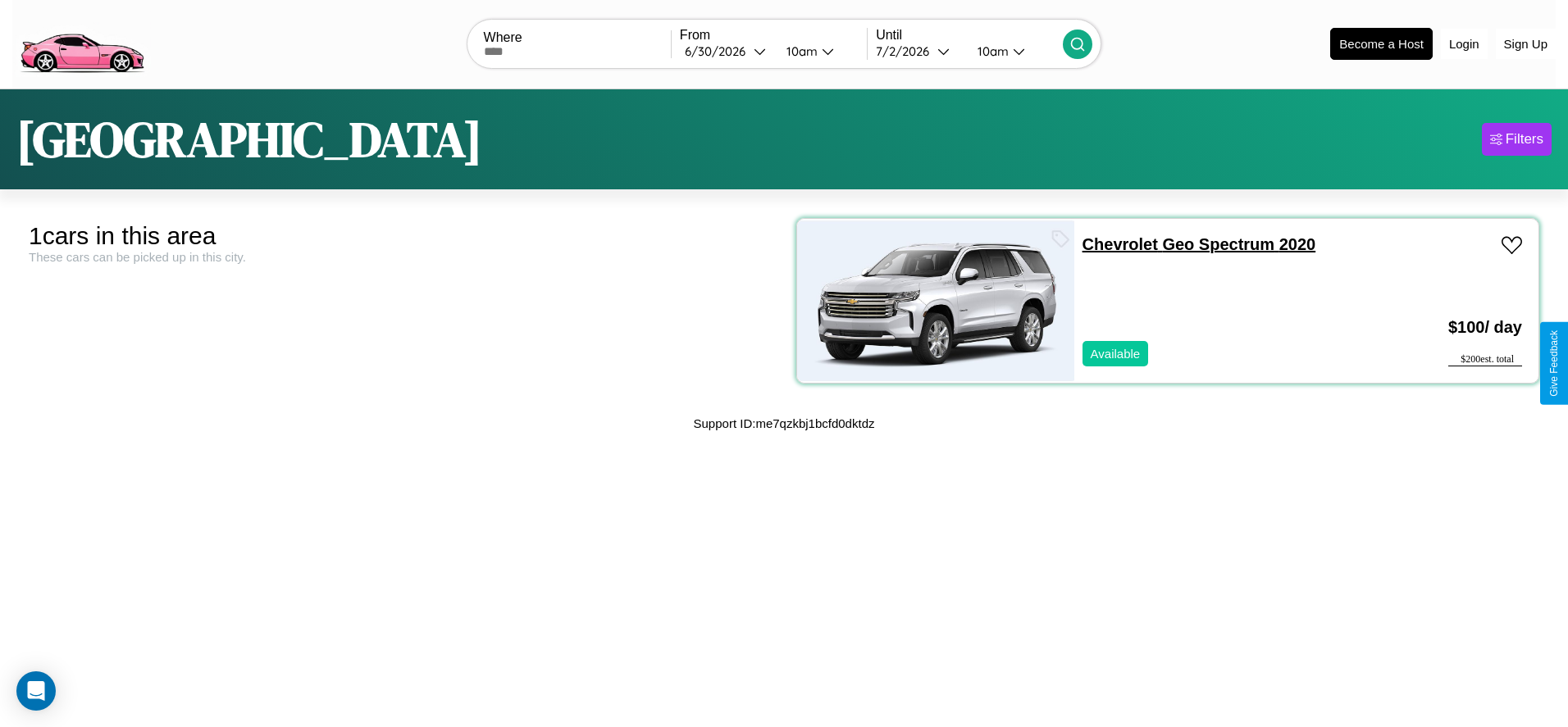
click at [1112, 244] on link "Chevrolet Geo Spectrum 2020" at bounding box center [1199, 244] width 234 height 18
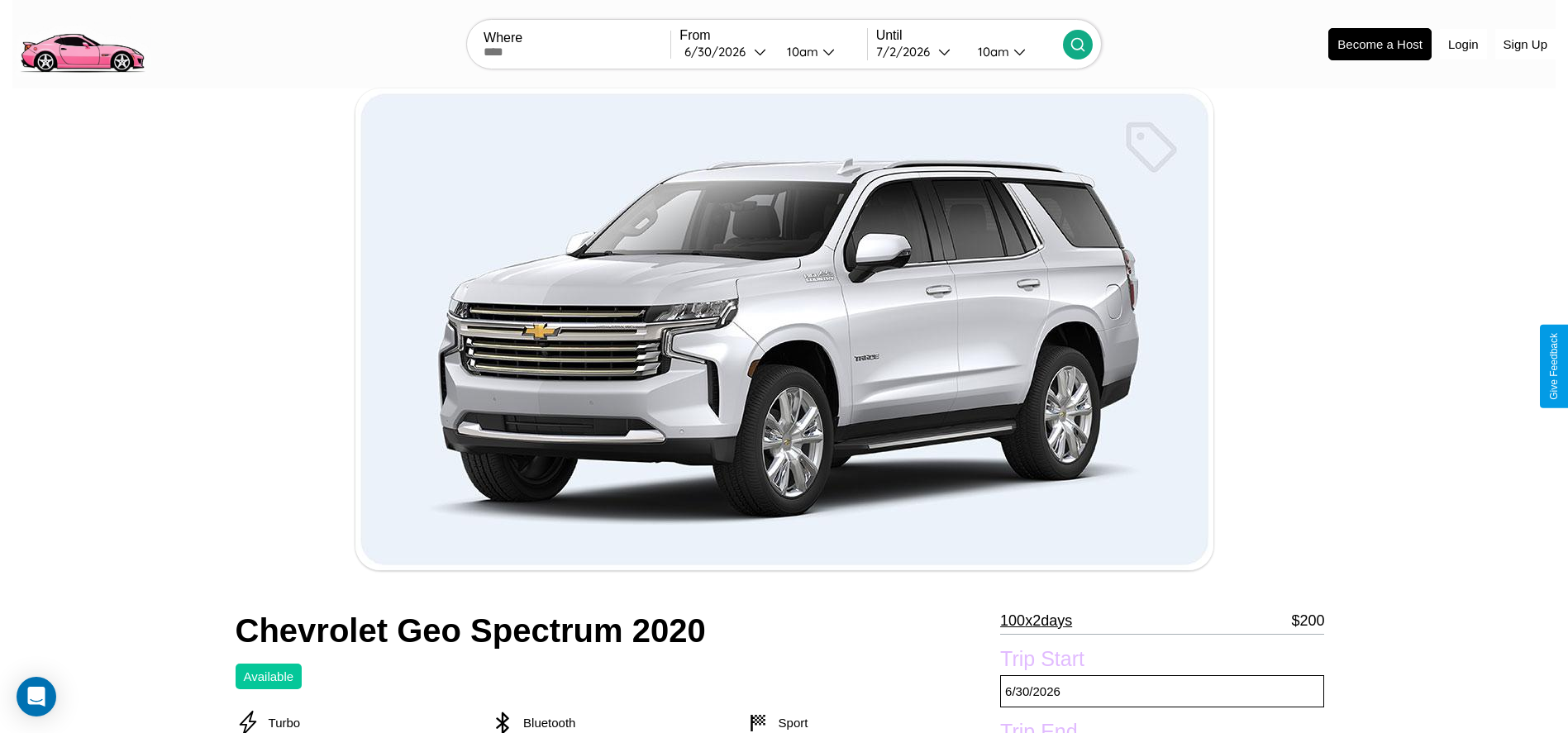
scroll to position [653, 0]
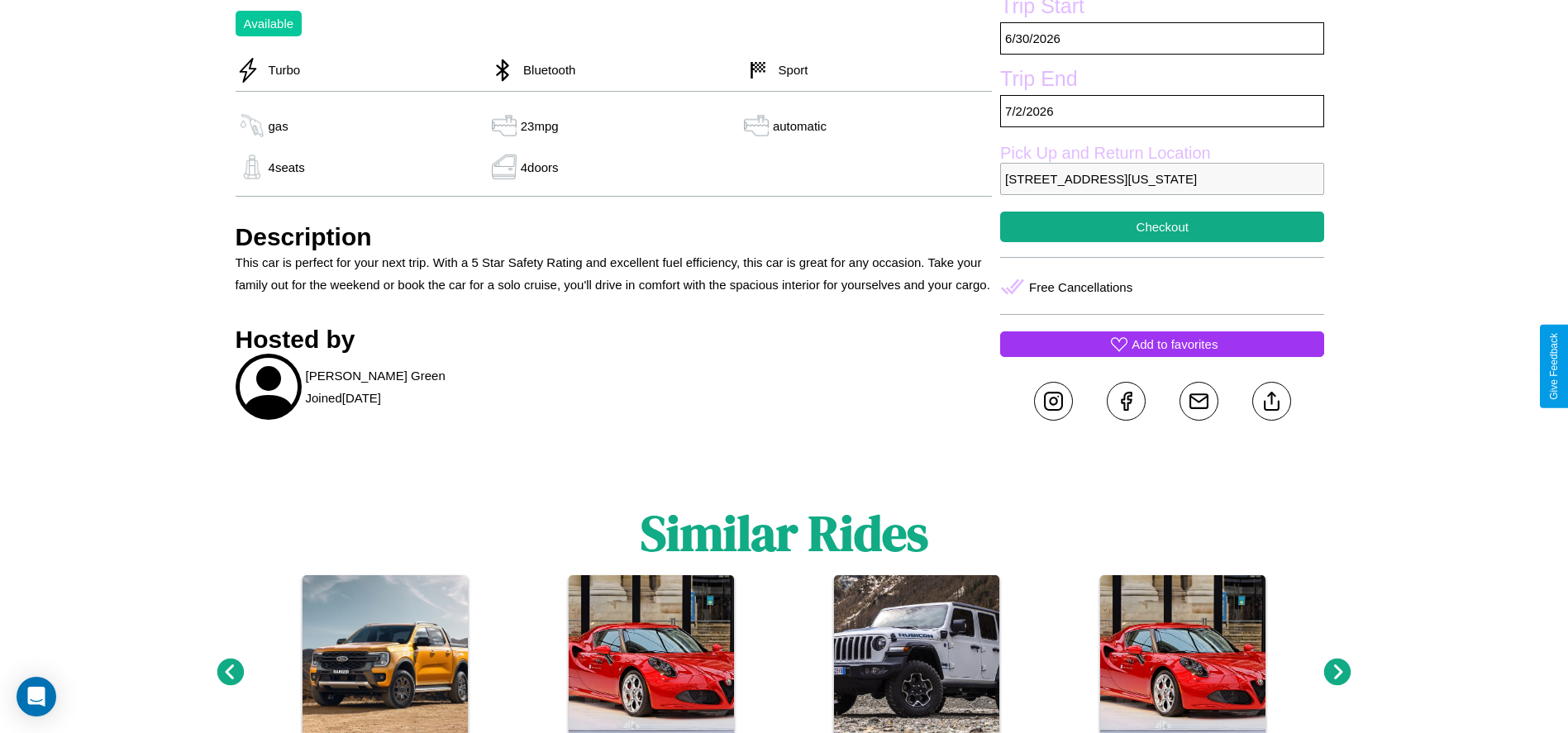
click at [1162, 356] on p "Add to favorites" at bounding box center [1174, 344] width 86 height 23
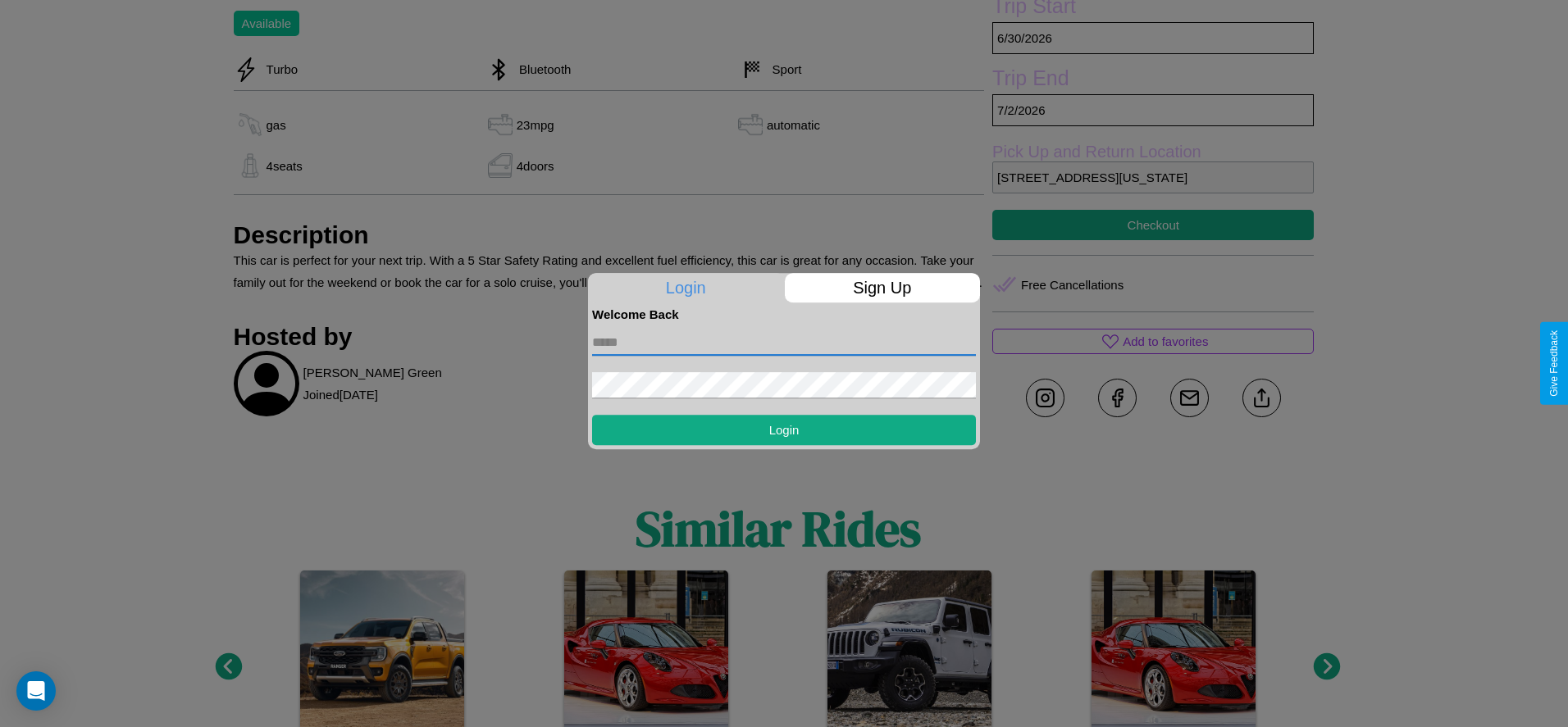
click at [784, 342] on input "text" at bounding box center [784, 342] width 384 height 27
type input "**********"
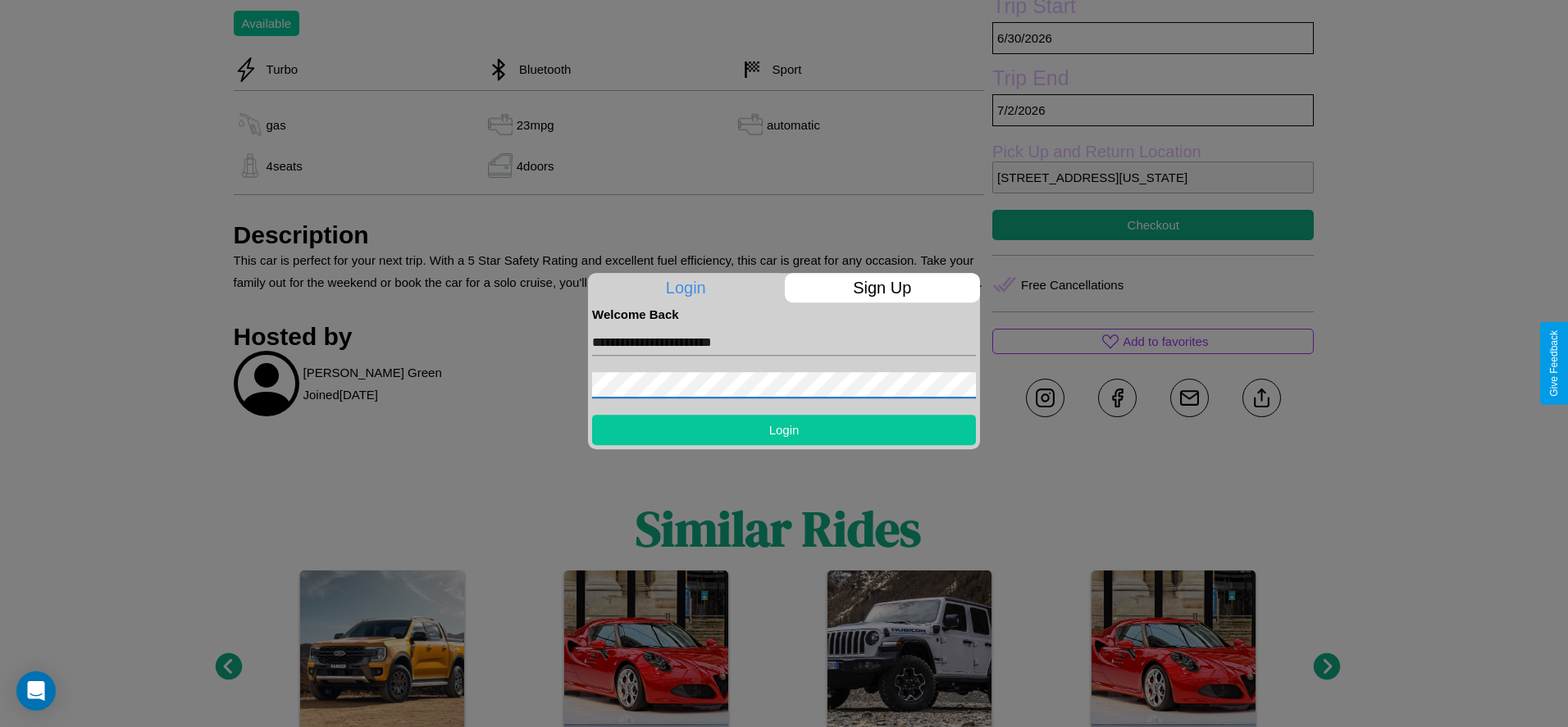
click at [784, 429] on button "Login" at bounding box center [784, 429] width 384 height 30
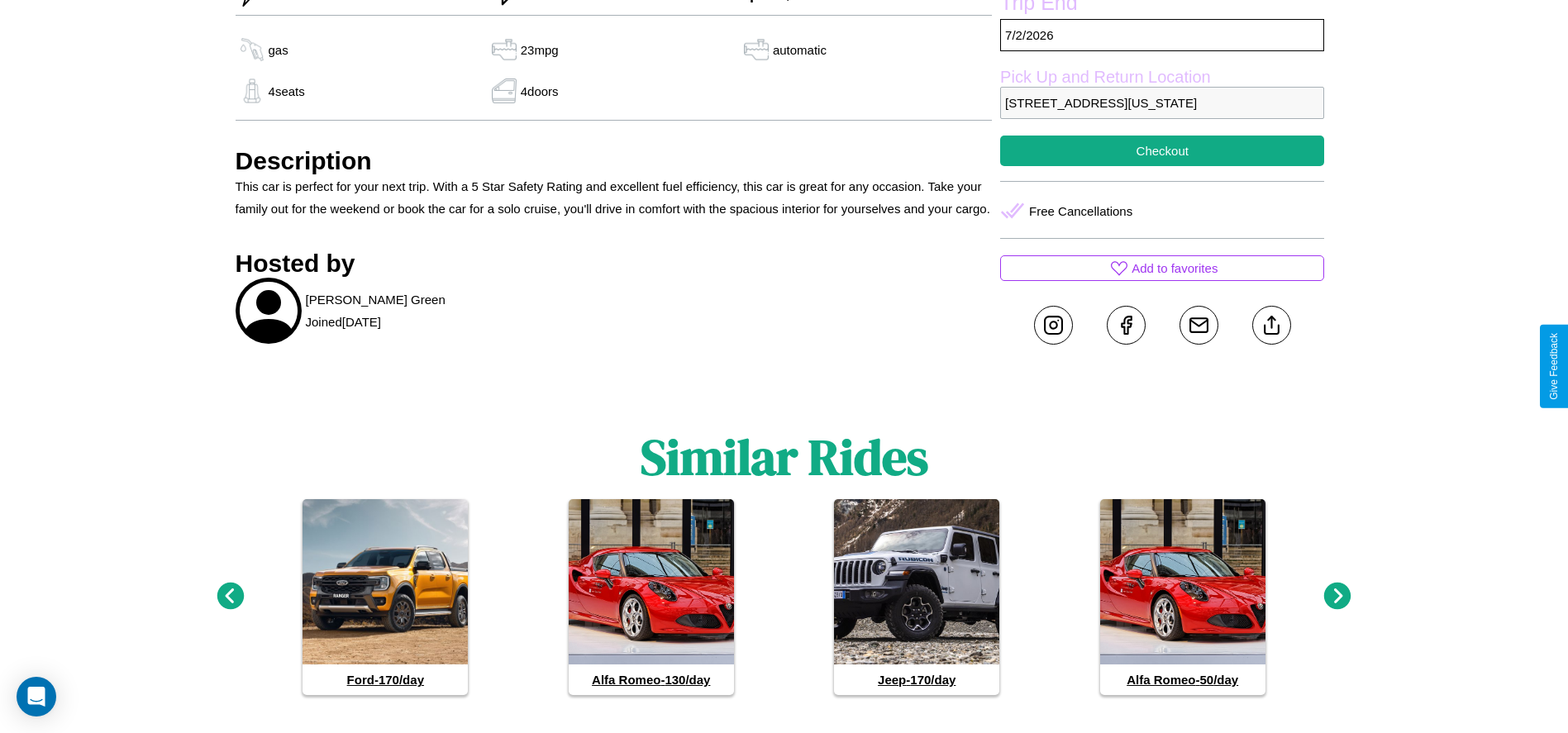
scroll to position [769, 0]
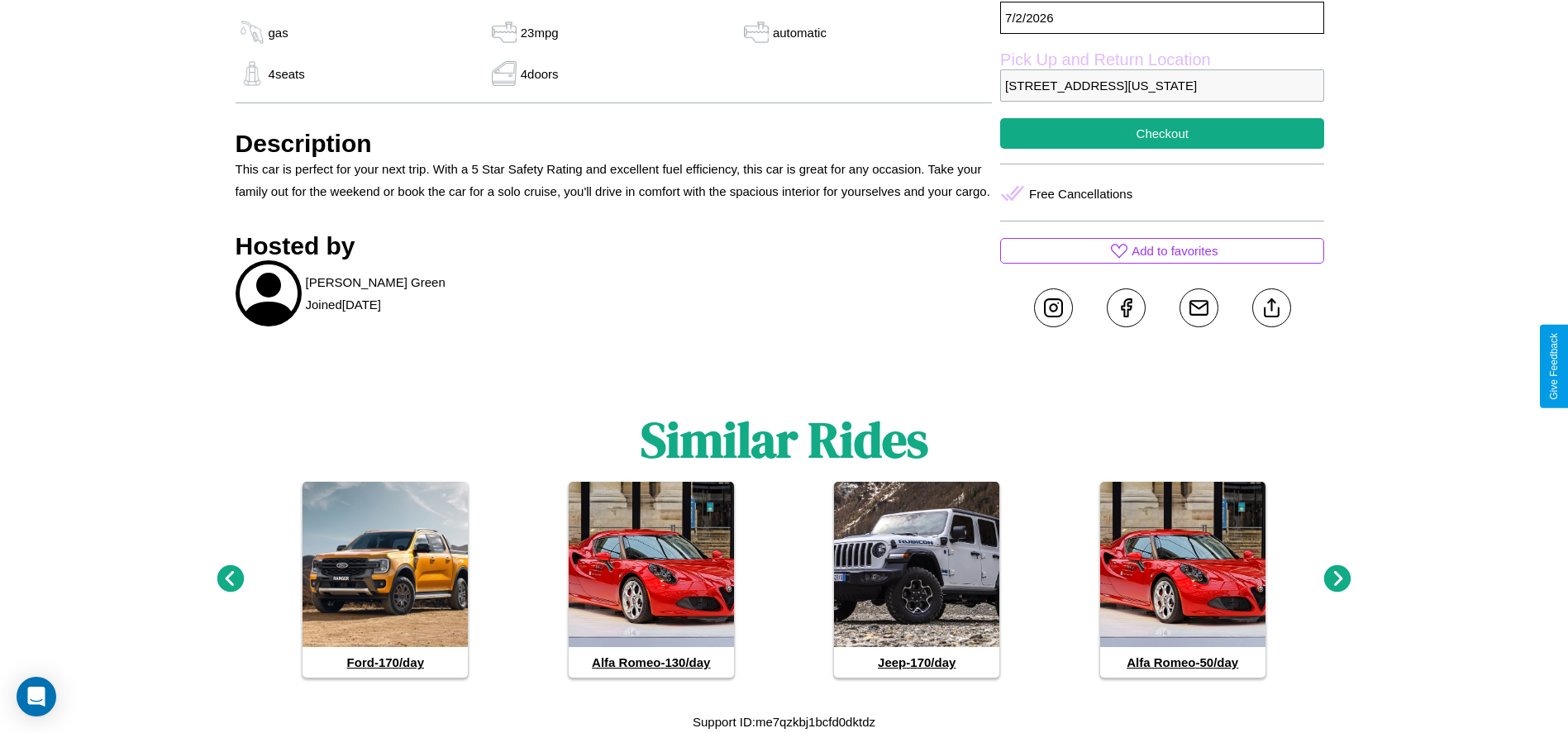
click at [230, 579] on icon at bounding box center [231, 579] width 28 height 28
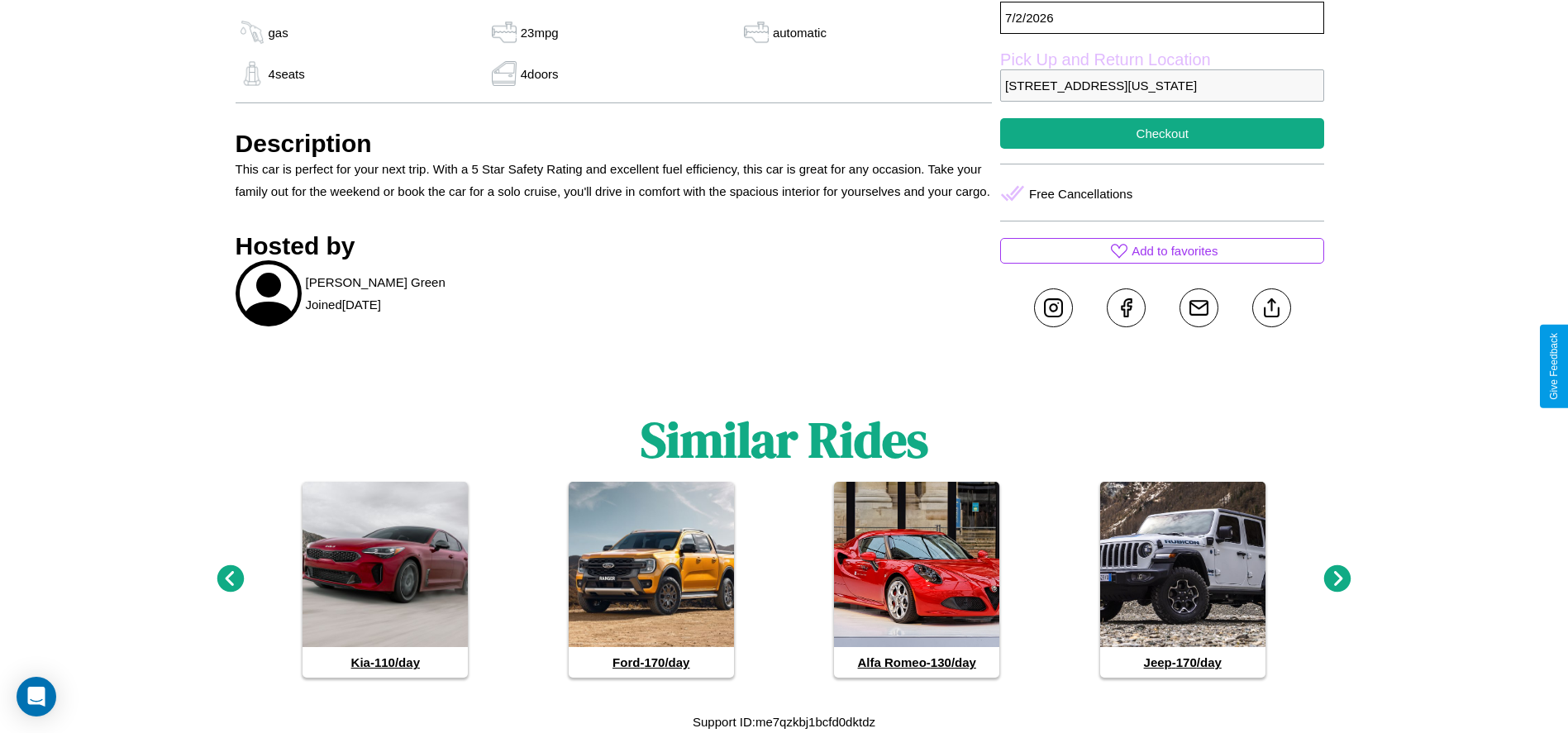
click at [1337, 579] on icon at bounding box center [1338, 579] width 28 height 28
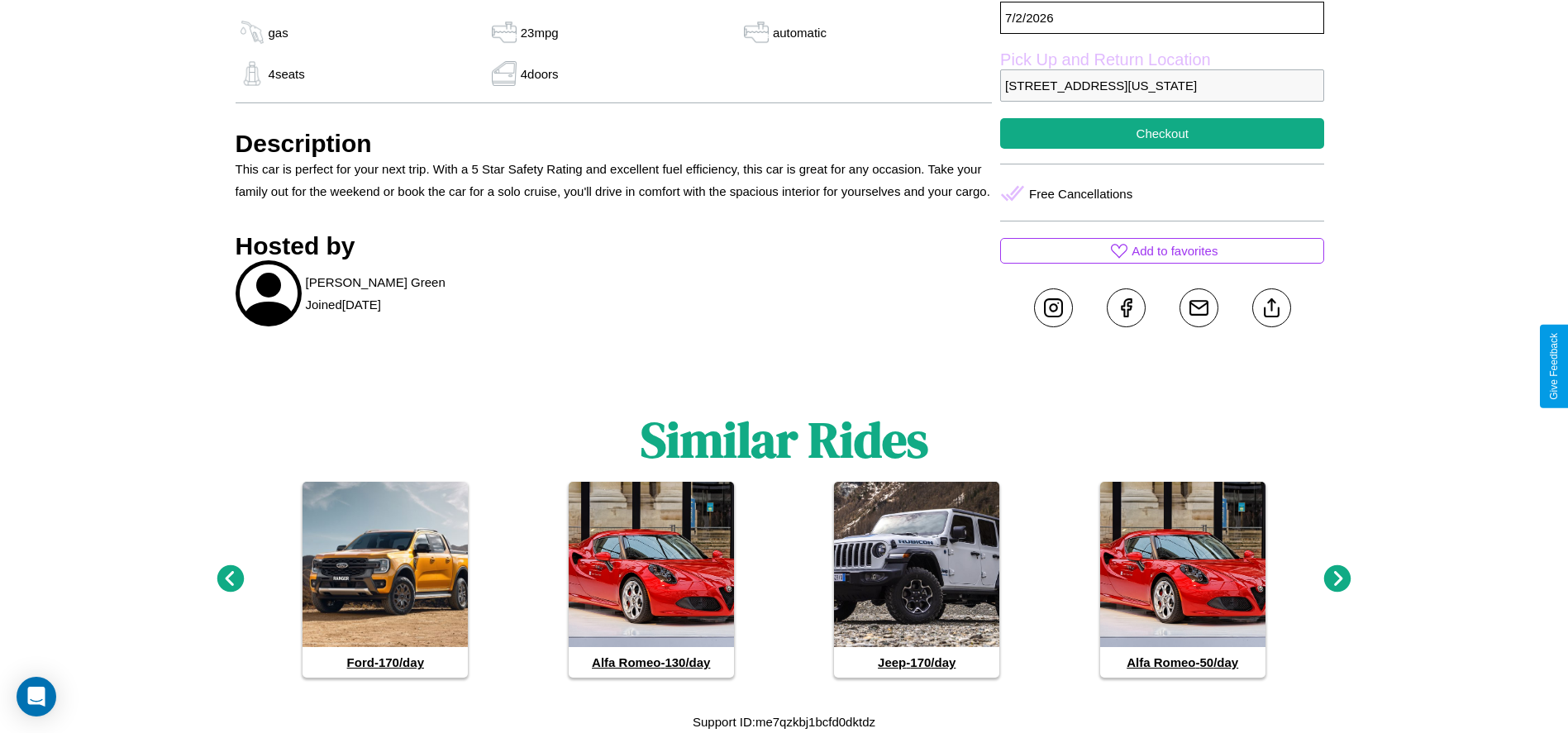
click at [1337, 579] on icon at bounding box center [1338, 579] width 28 height 28
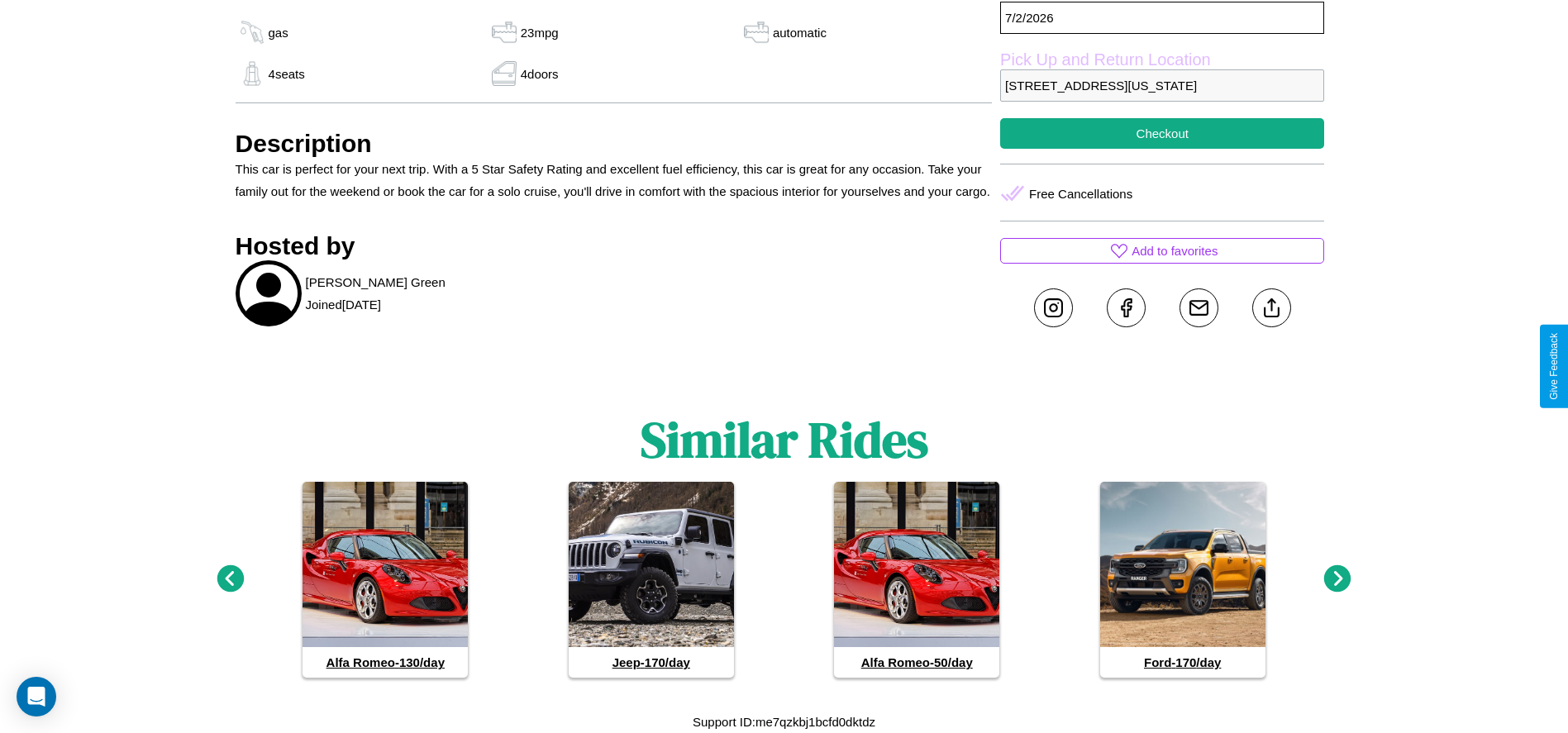
click at [1337, 579] on icon at bounding box center [1338, 579] width 28 height 28
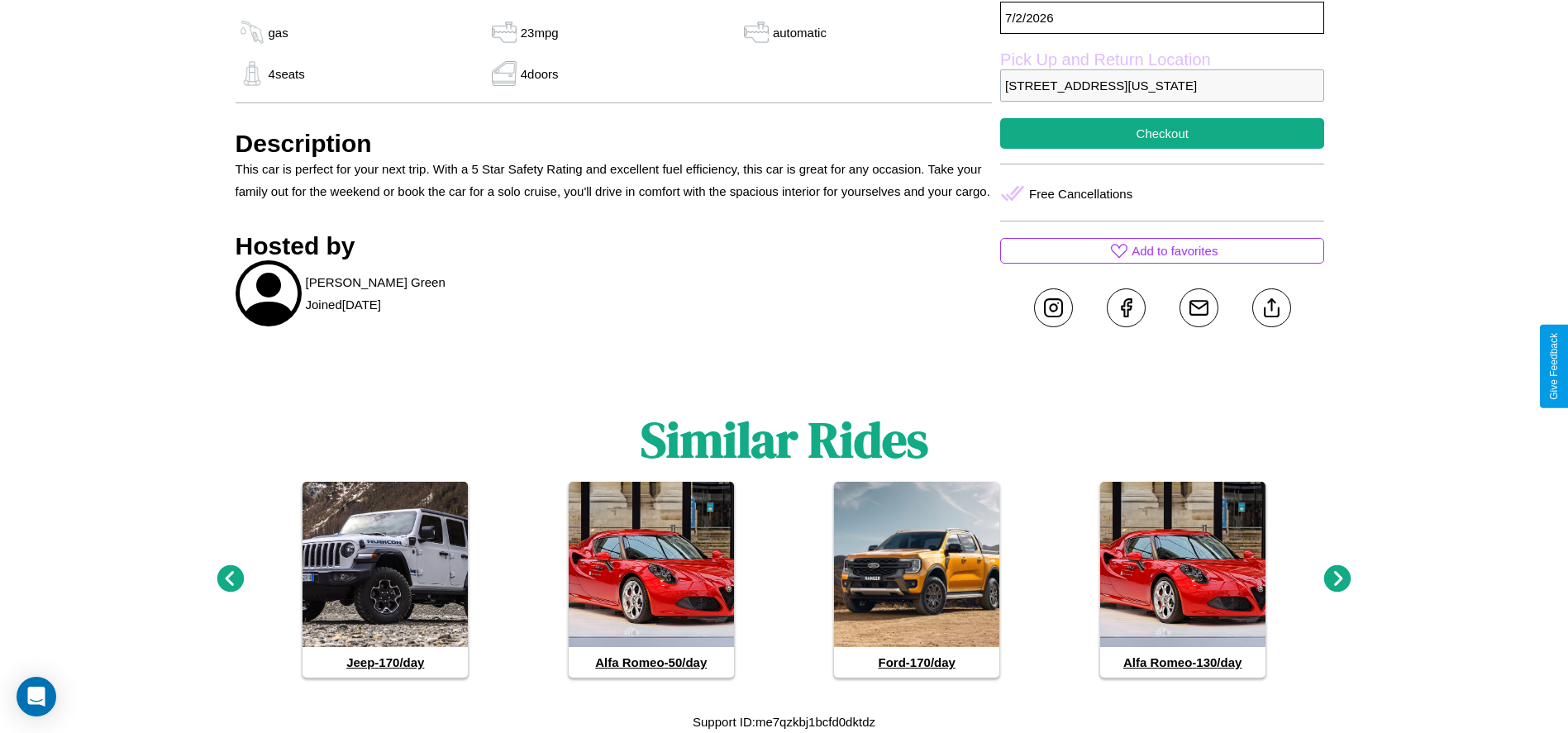
click at [230, 579] on icon at bounding box center [231, 579] width 28 height 28
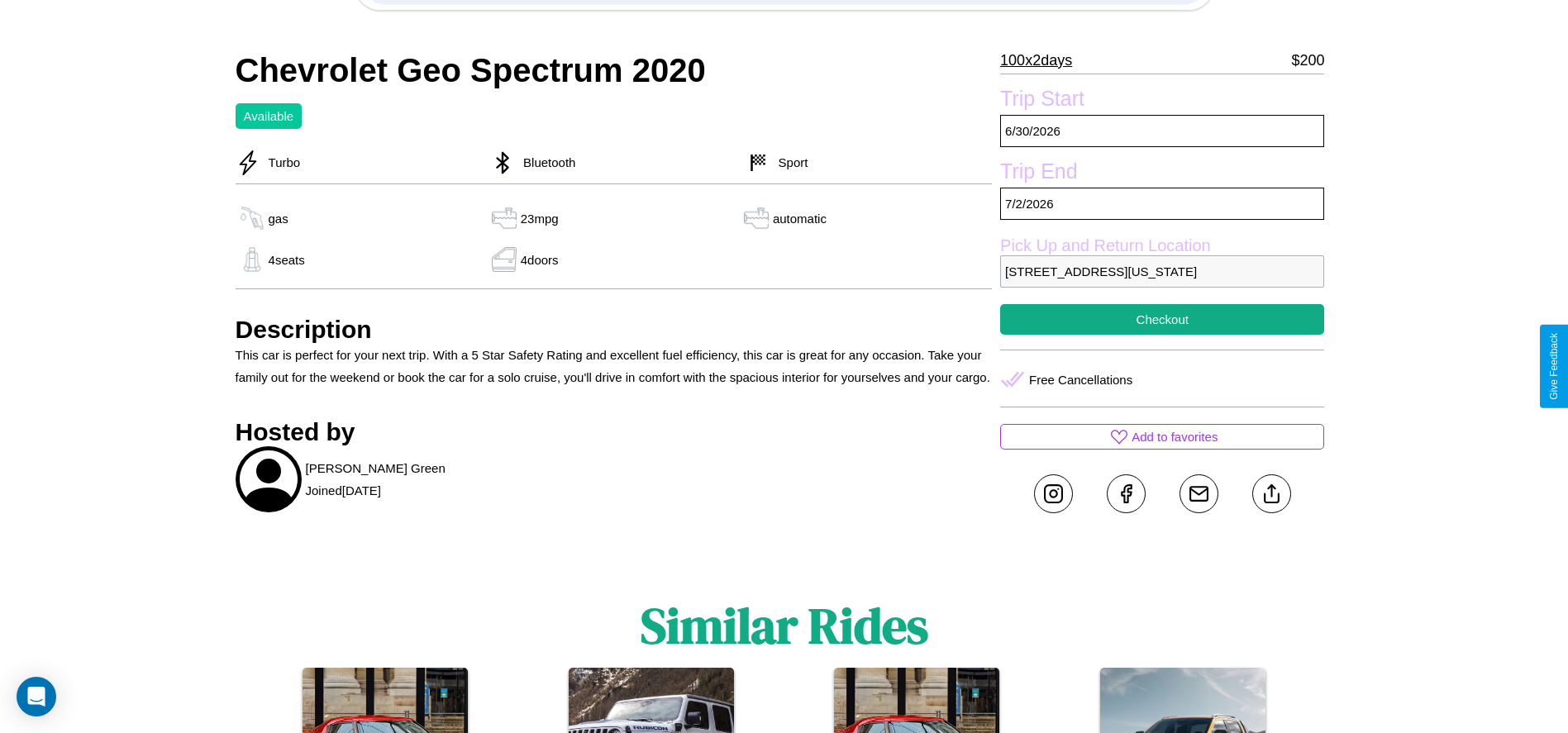
scroll to position [536, 0]
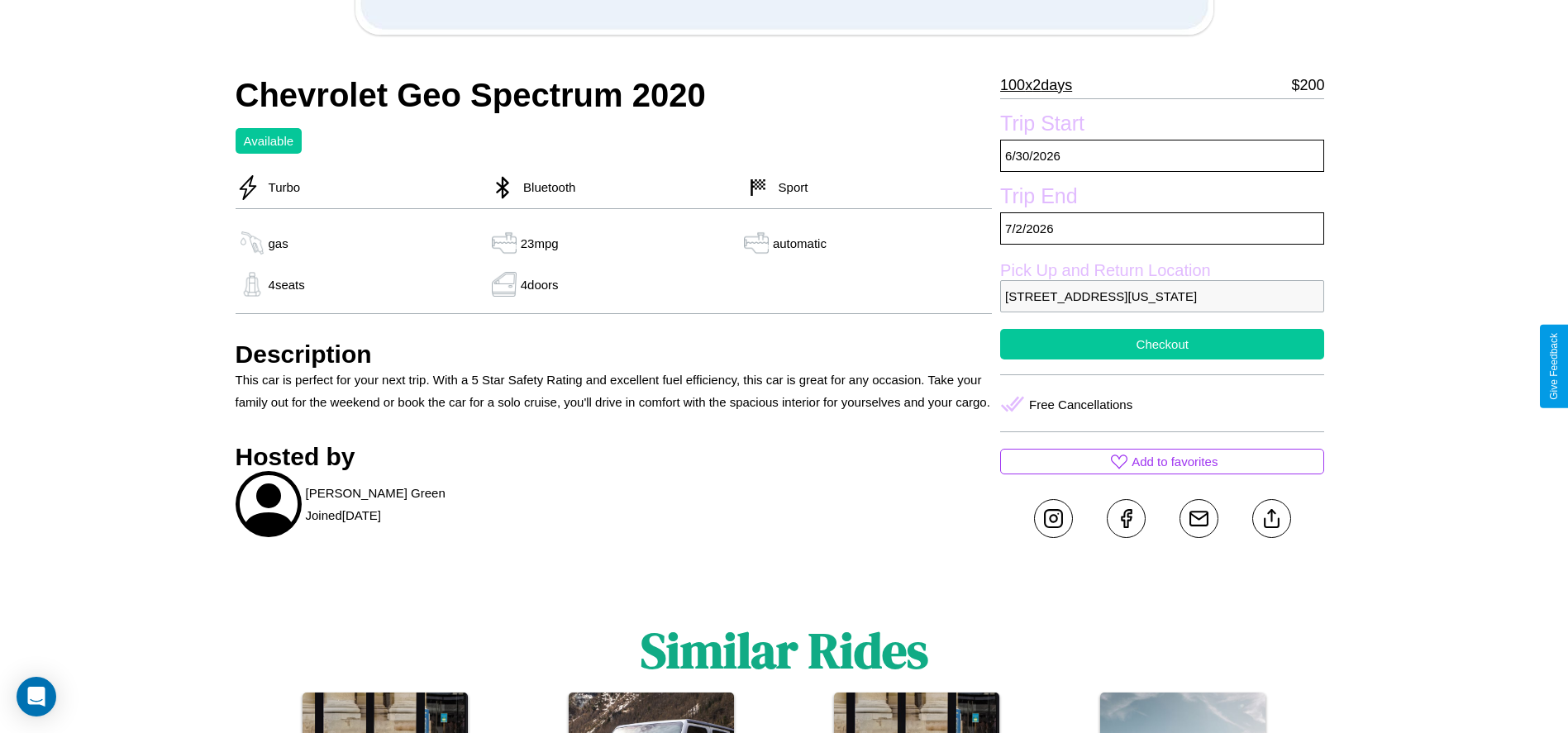
click at [1162, 360] on button "Checkout" at bounding box center [1162, 344] width 324 height 31
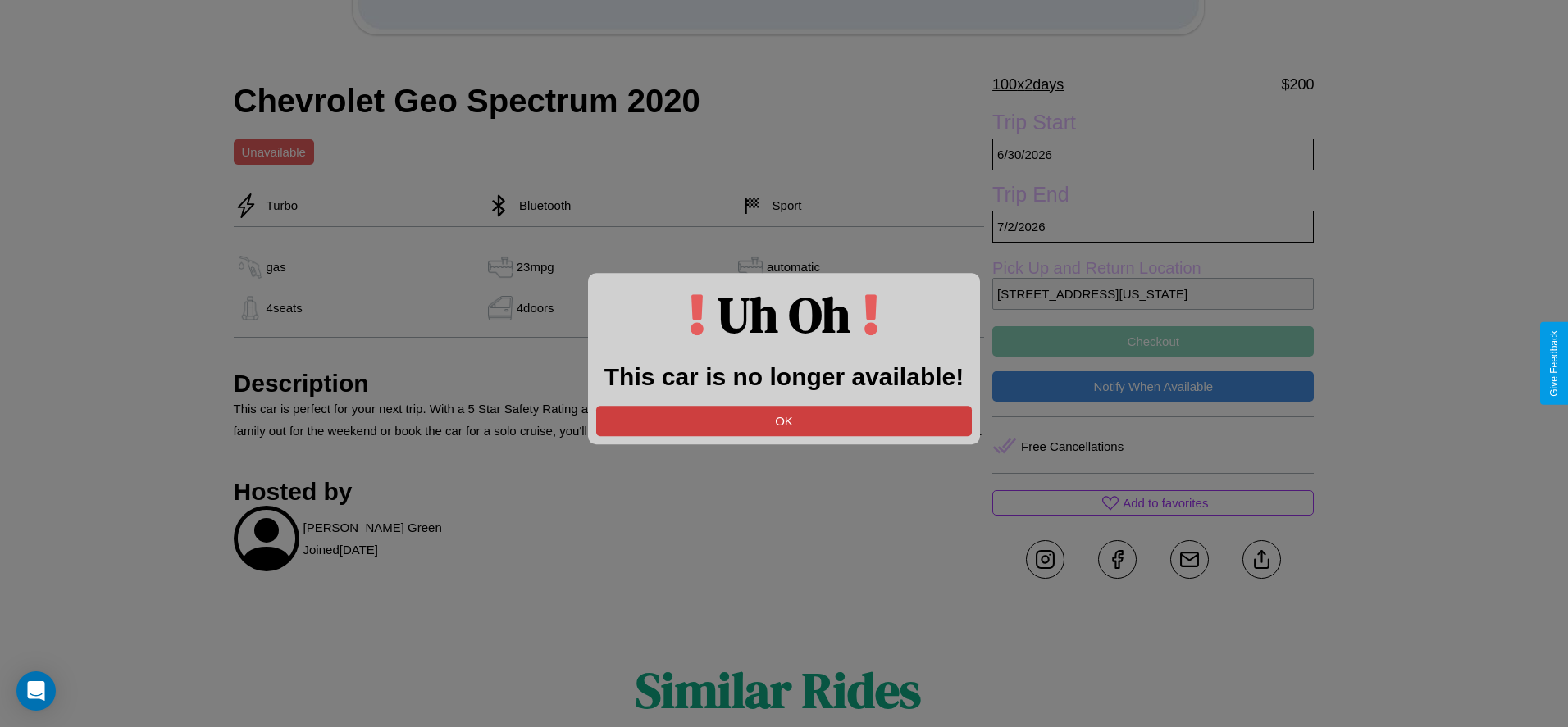
click at [784, 420] on button "OK" at bounding box center [784, 420] width 376 height 30
